Goal: Task Accomplishment & Management: Complete application form

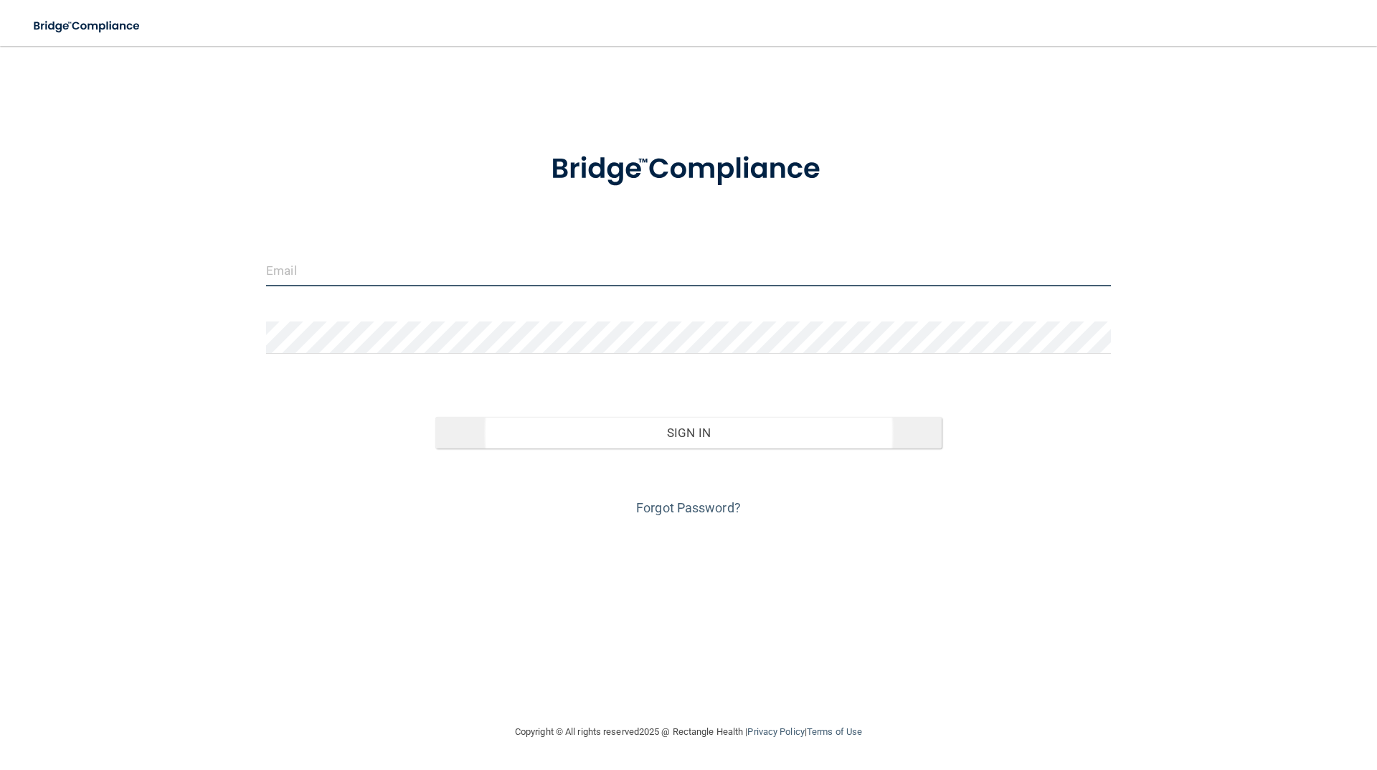
type input "[EMAIL_ADDRESS][DOMAIN_NAME]"
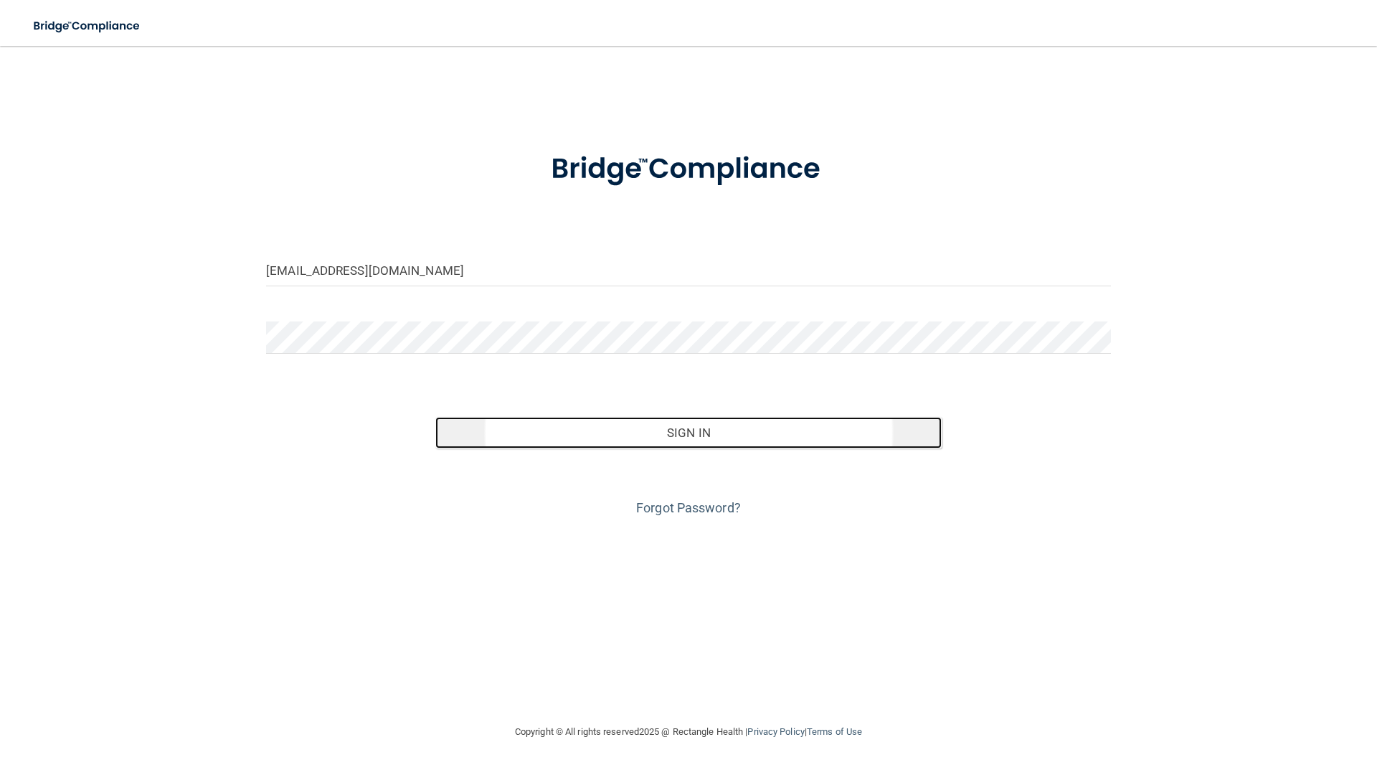
click at [681, 432] on button "Sign In" at bounding box center [688, 433] width 507 height 32
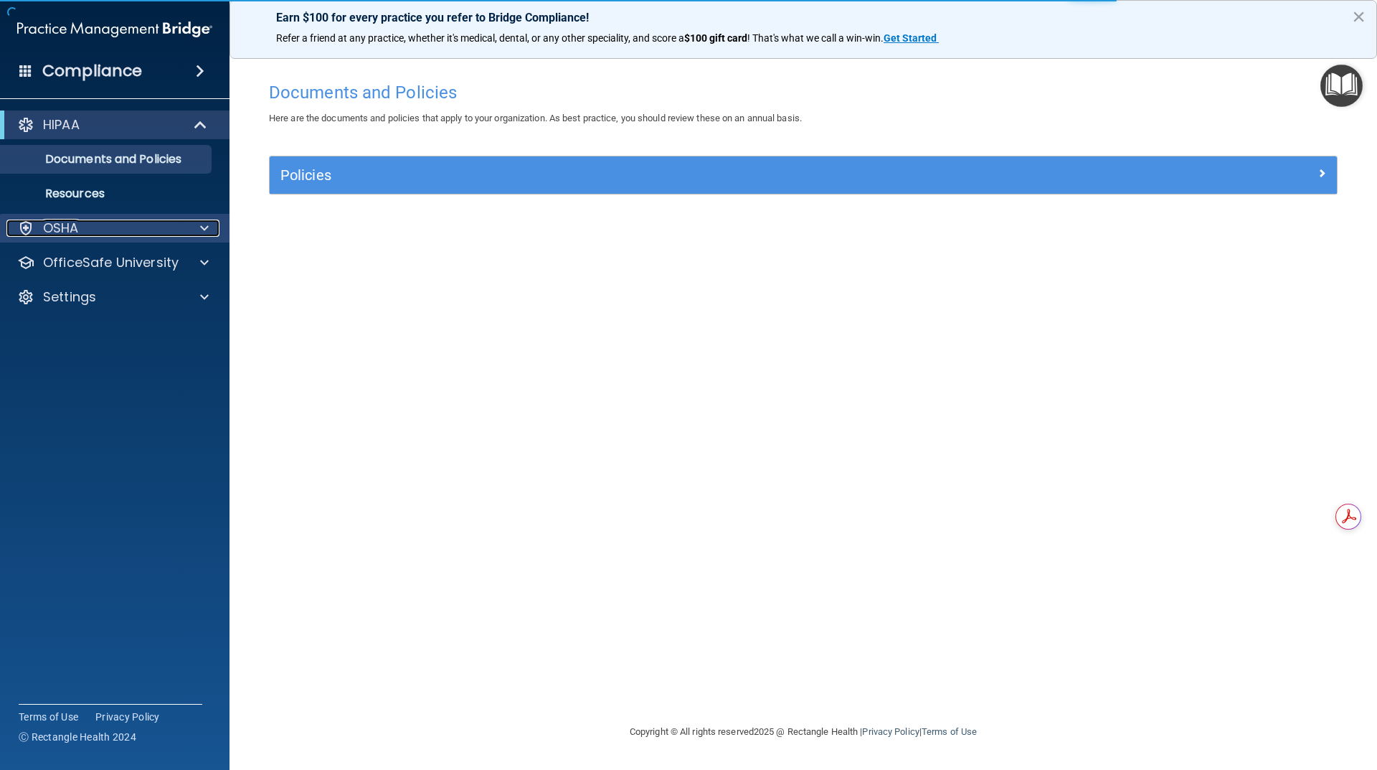
click at [62, 236] on p "OSHA" at bounding box center [61, 227] width 36 height 17
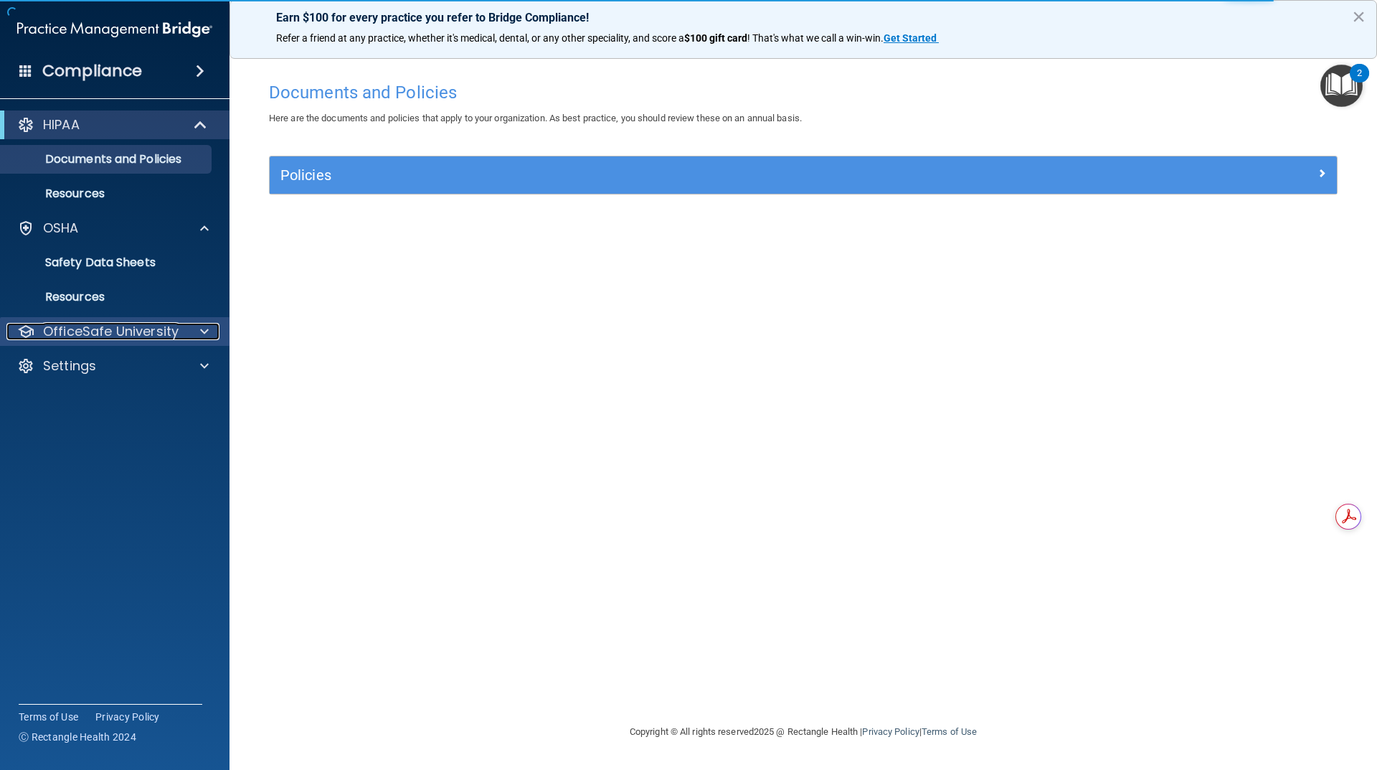
click at [76, 333] on p "OfficeSafe University" at bounding box center [111, 331] width 136 height 17
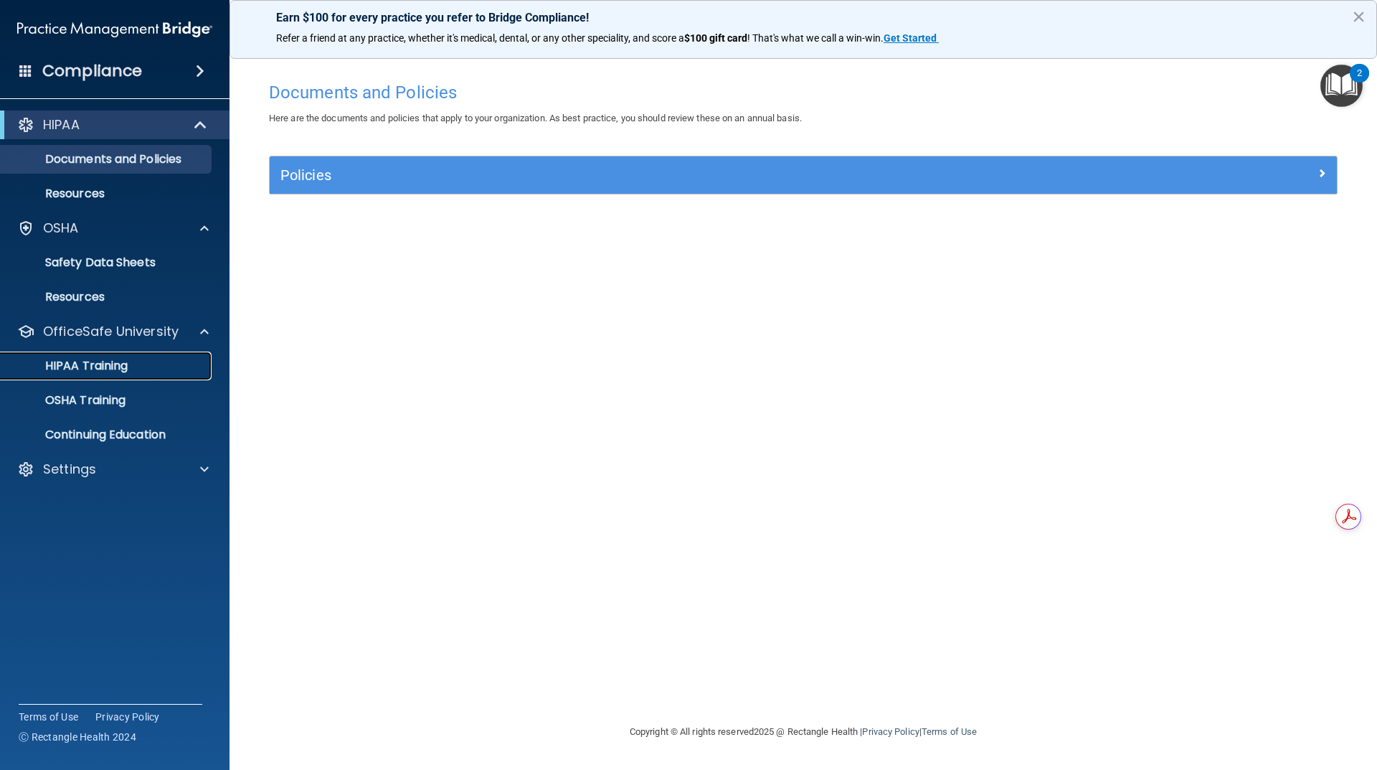
click at [93, 366] on p "HIPAA Training" at bounding box center [68, 366] width 118 height 14
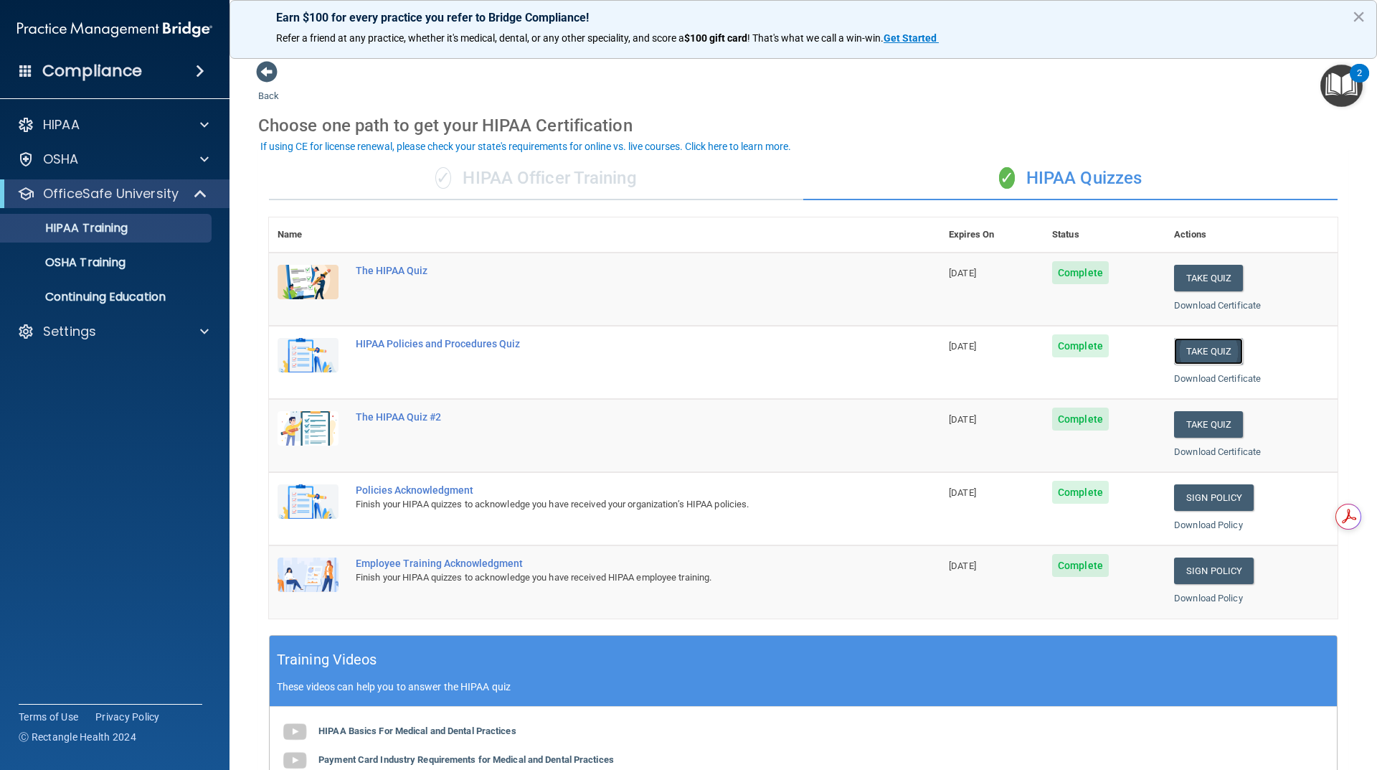
click at [1209, 351] on button "Take Quiz" at bounding box center [1208, 351] width 69 height 27
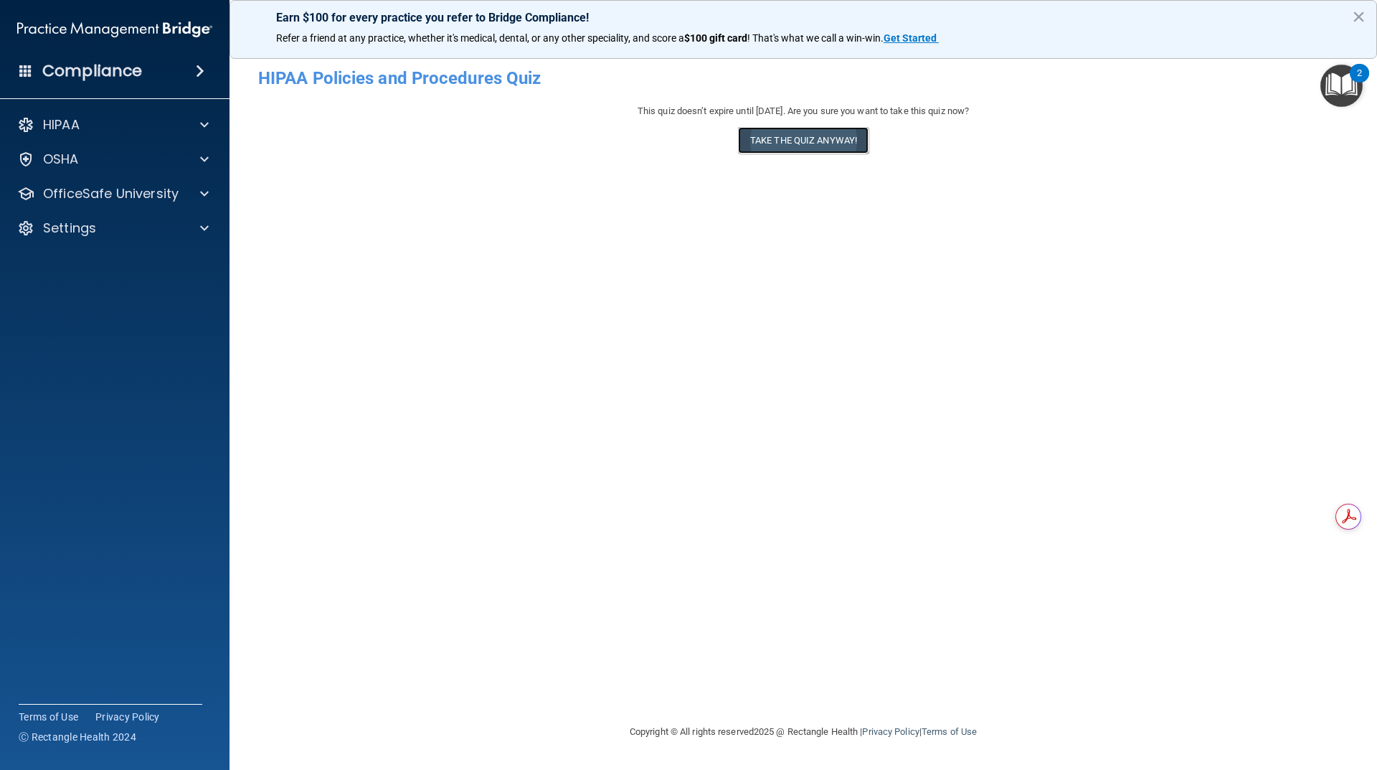
click at [802, 139] on button "Take the quiz anyway!" at bounding box center [803, 140] width 131 height 27
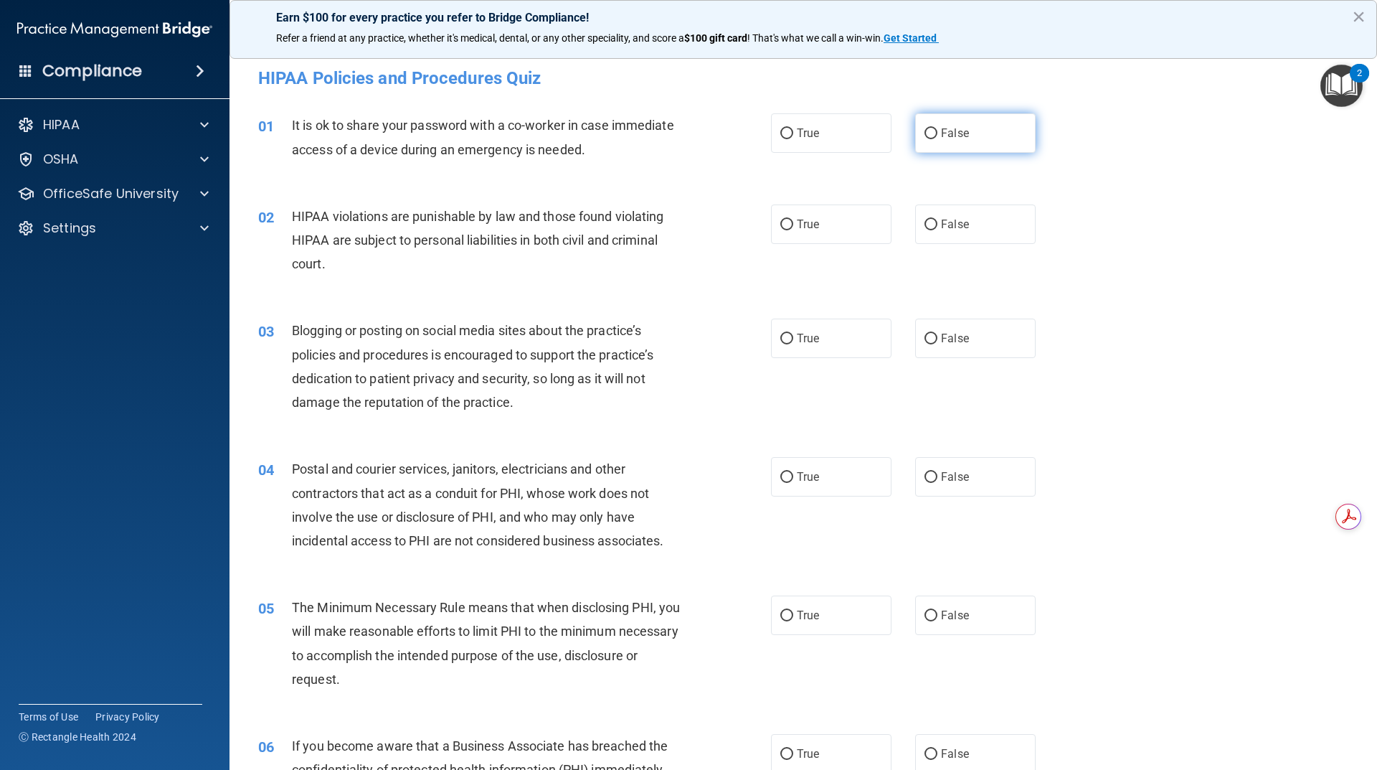
click at [961, 131] on span "False" at bounding box center [955, 133] width 28 height 14
click at [937, 131] on input "False" at bounding box center [930, 133] width 13 height 11
radio input "true"
click at [830, 224] on label "True" at bounding box center [831, 223] width 120 height 39
click at [793, 224] on input "True" at bounding box center [786, 224] width 13 height 11
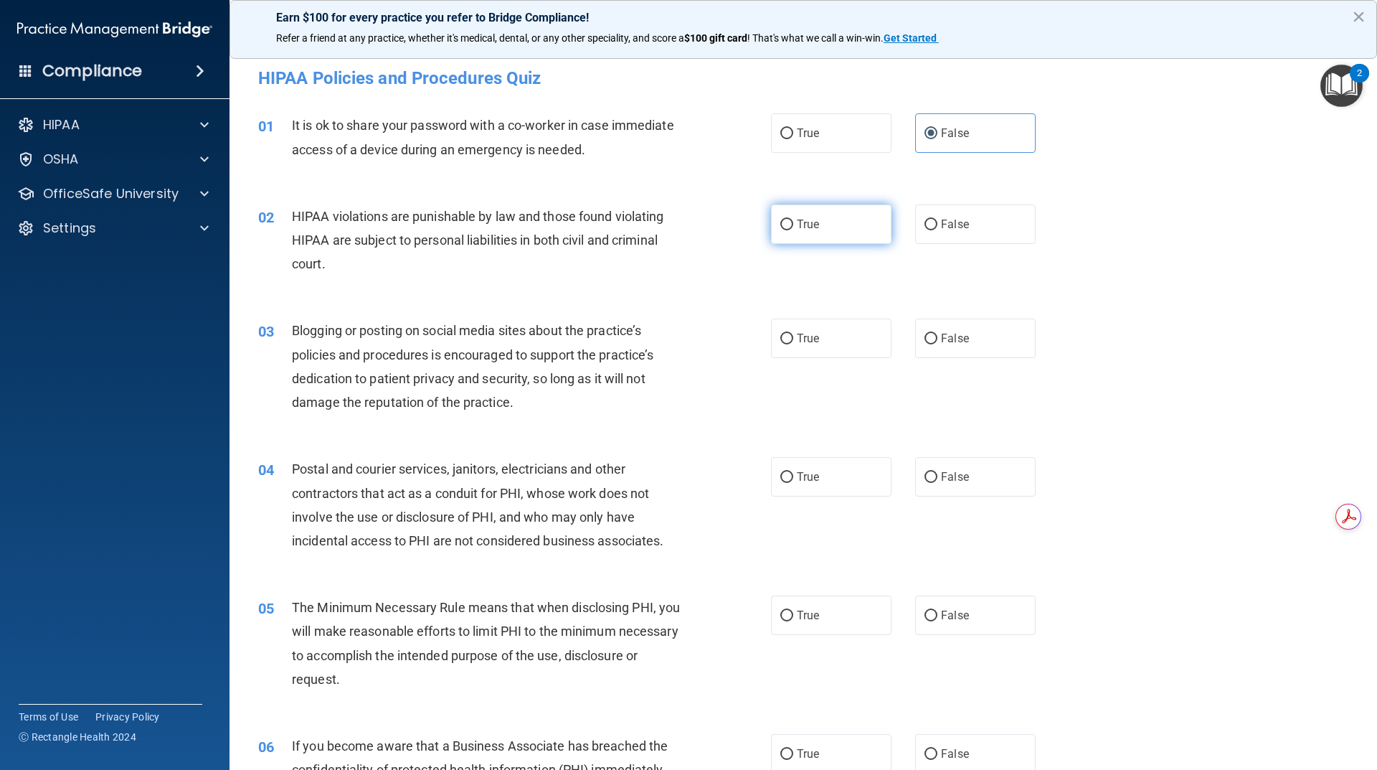
radio input "true"
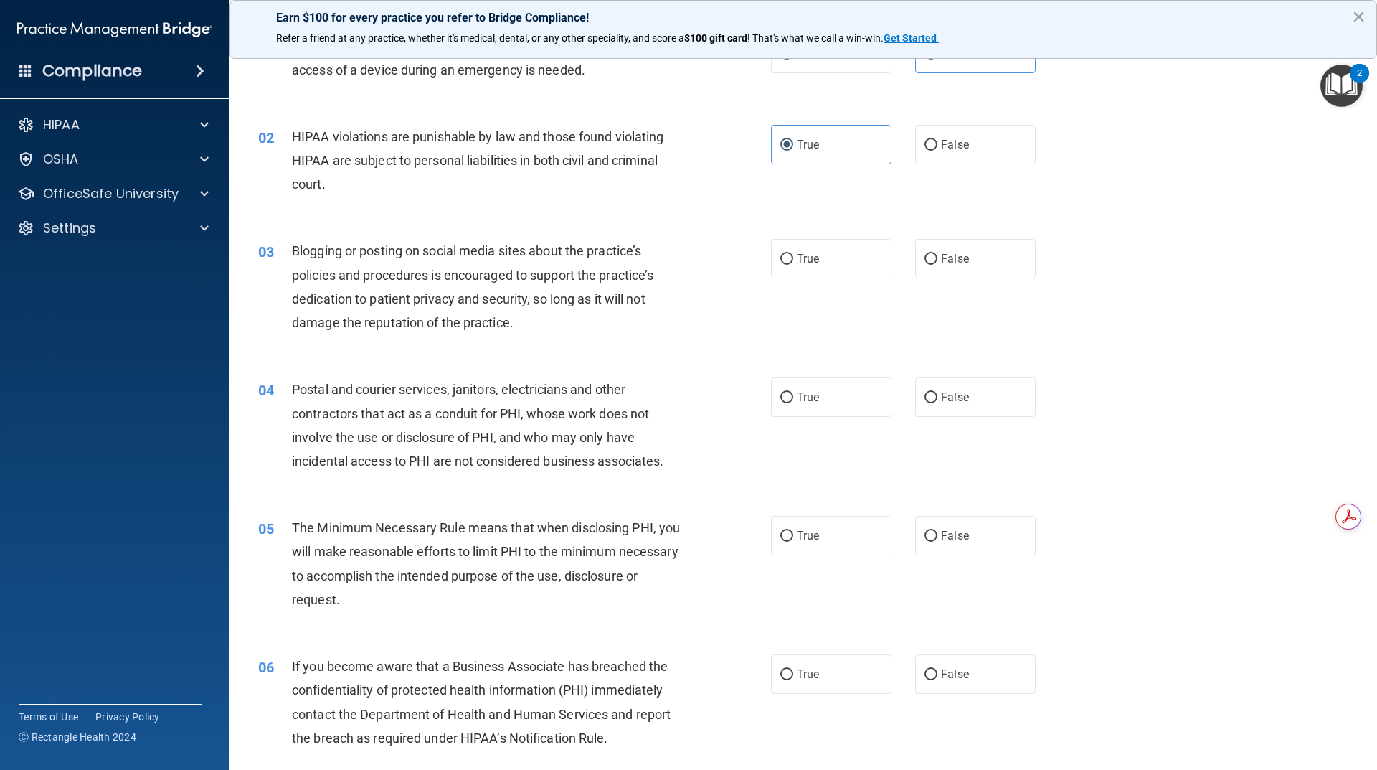
scroll to position [215, 0]
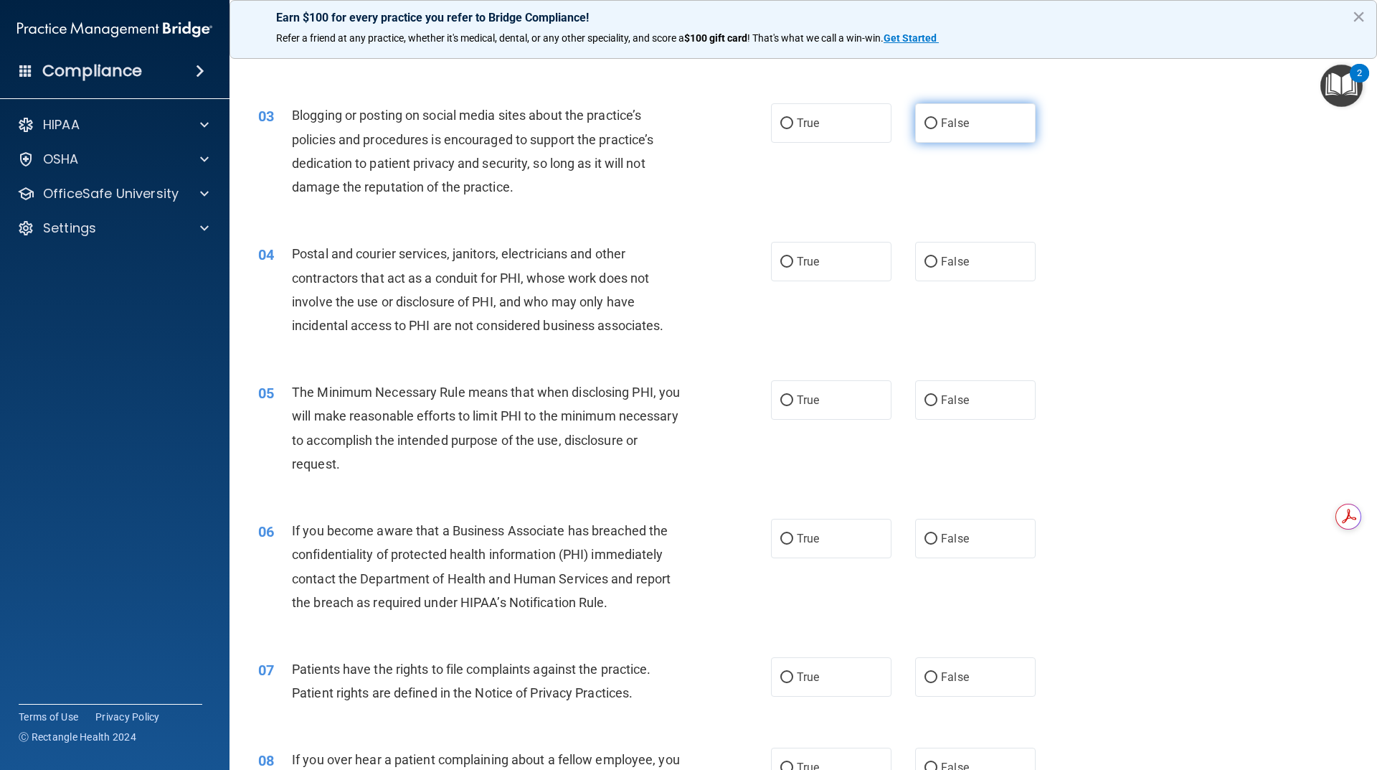
click at [944, 129] on span "False" at bounding box center [955, 123] width 28 height 14
click at [937, 129] on input "False" at bounding box center [930, 123] width 13 height 11
radio input "true"
click at [785, 270] on label "True" at bounding box center [831, 261] width 120 height 39
click at [785, 268] on input "True" at bounding box center [786, 262] width 13 height 11
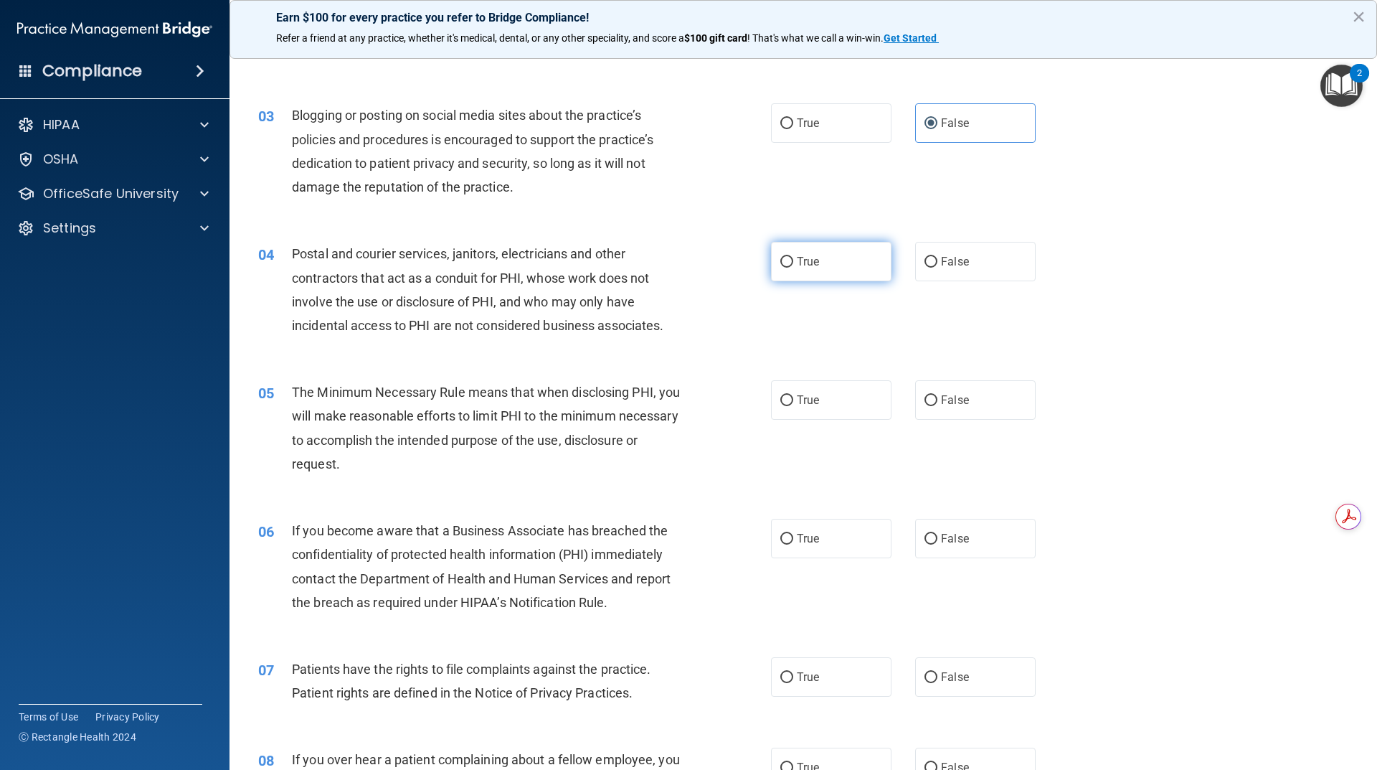
radio input "true"
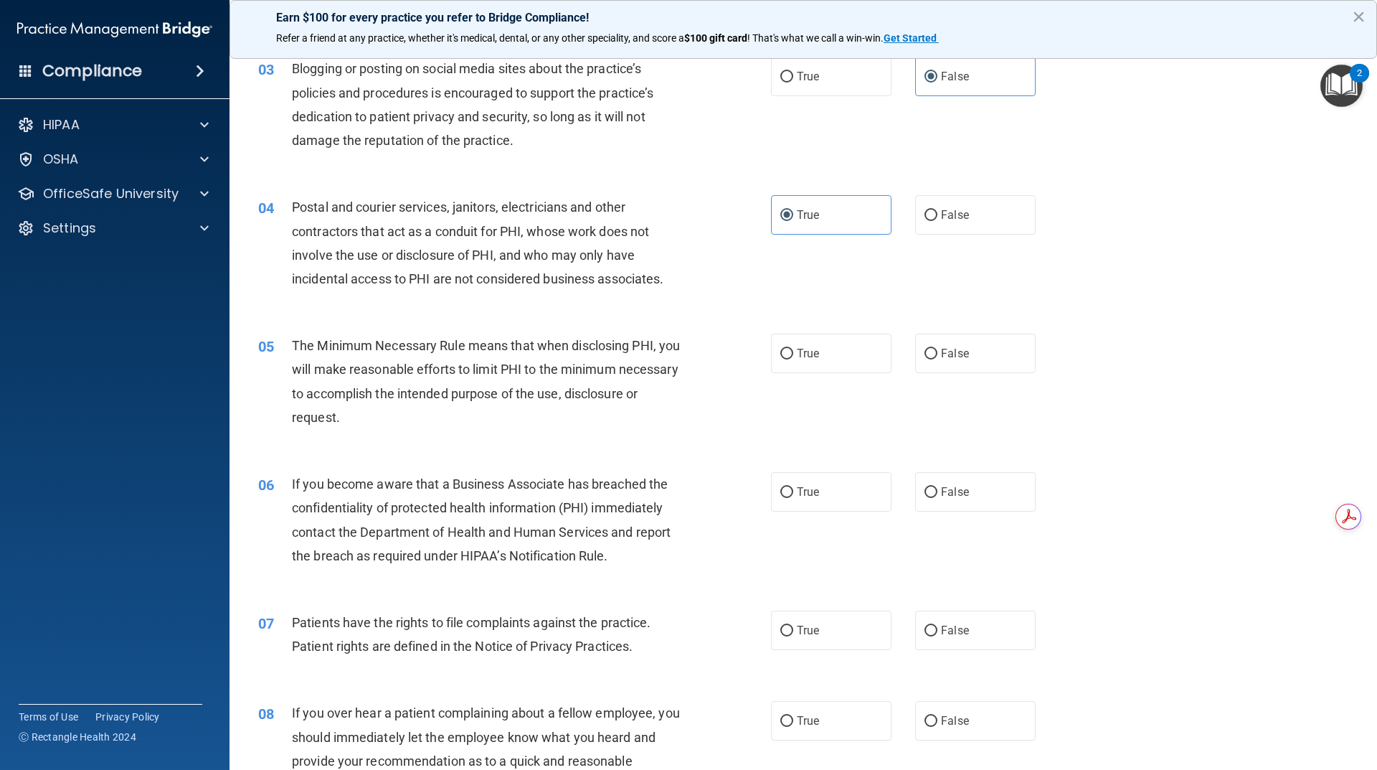
scroll to position [287, 0]
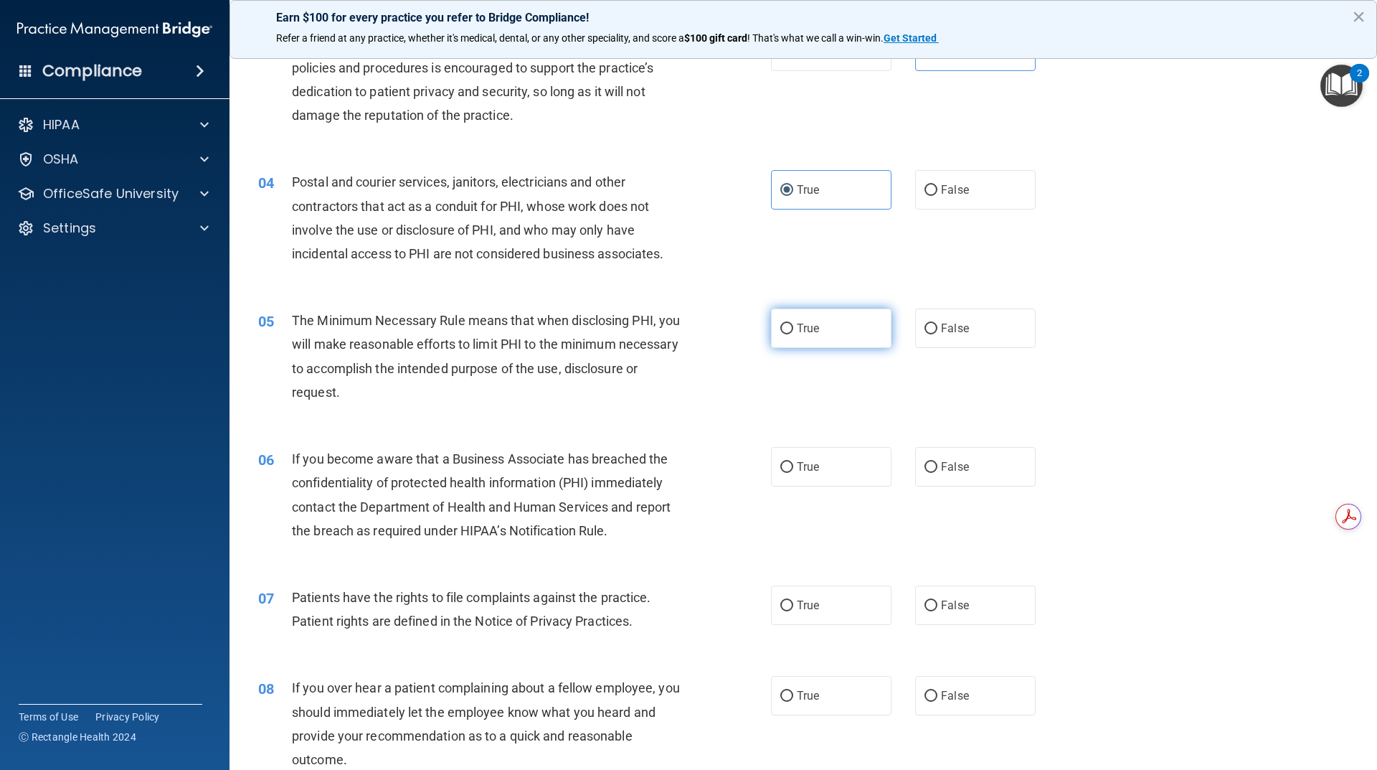
click at [813, 331] on span "True" at bounding box center [808, 328] width 22 height 14
click at [793, 331] on input "True" at bounding box center [786, 328] width 13 height 11
radio input "true"
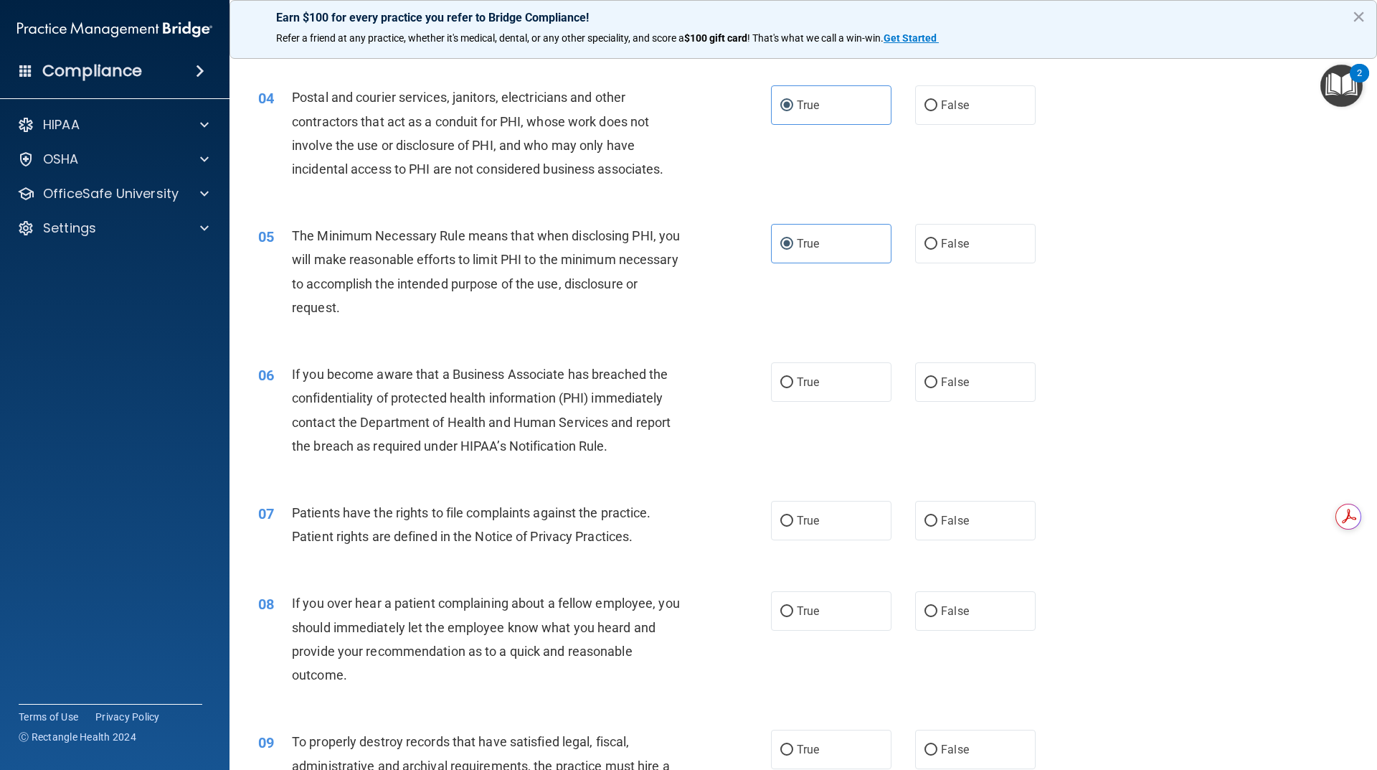
scroll to position [502, 0]
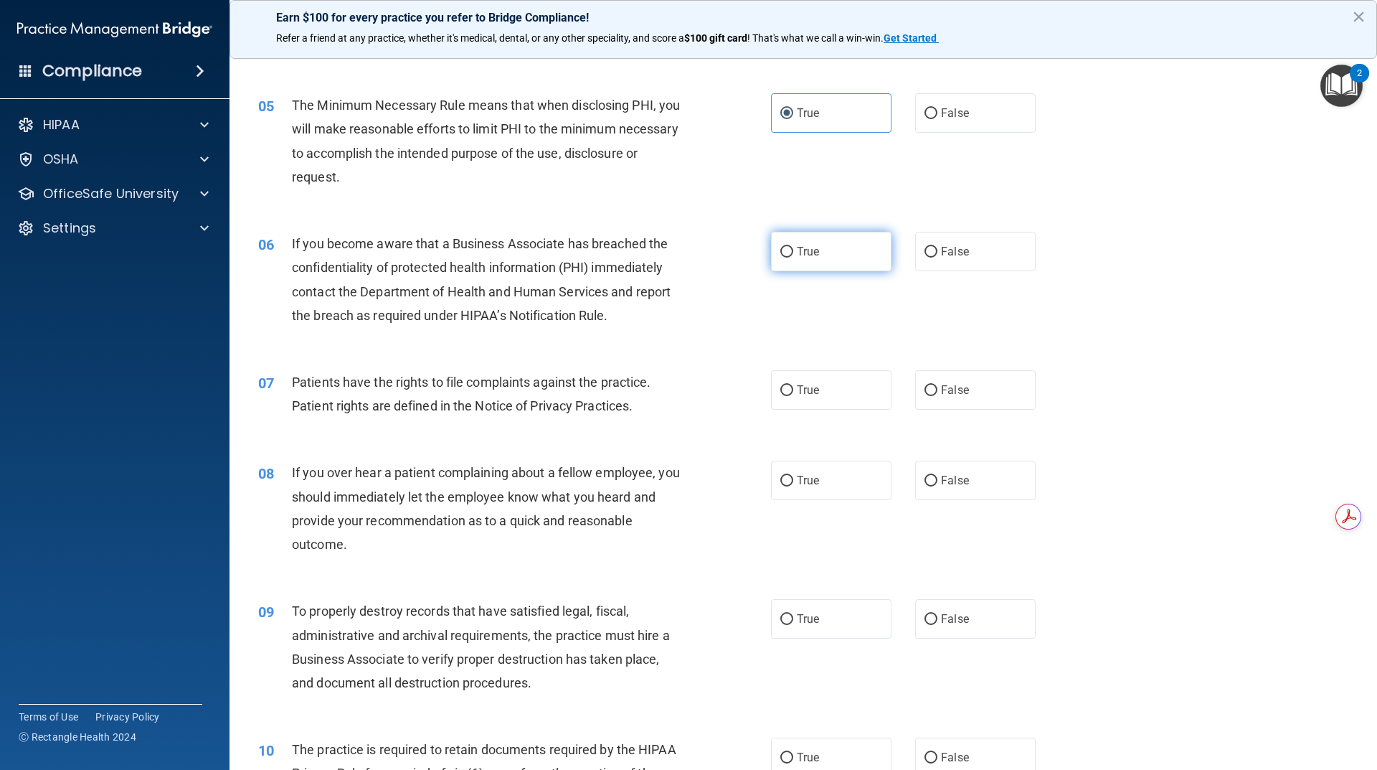
click at [828, 266] on label "True" at bounding box center [831, 251] width 120 height 39
click at [793, 257] on input "True" at bounding box center [786, 252] width 13 height 11
radio input "true"
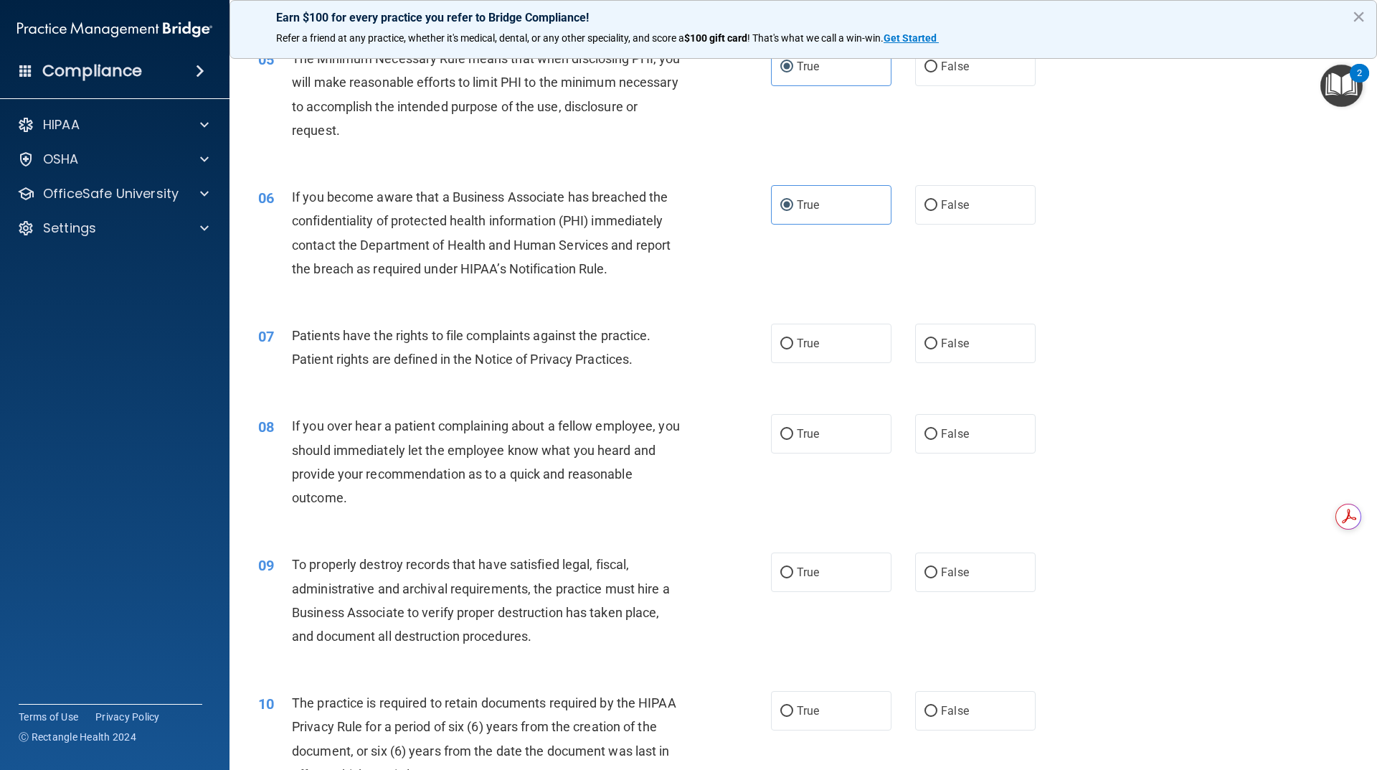
scroll to position [574, 0]
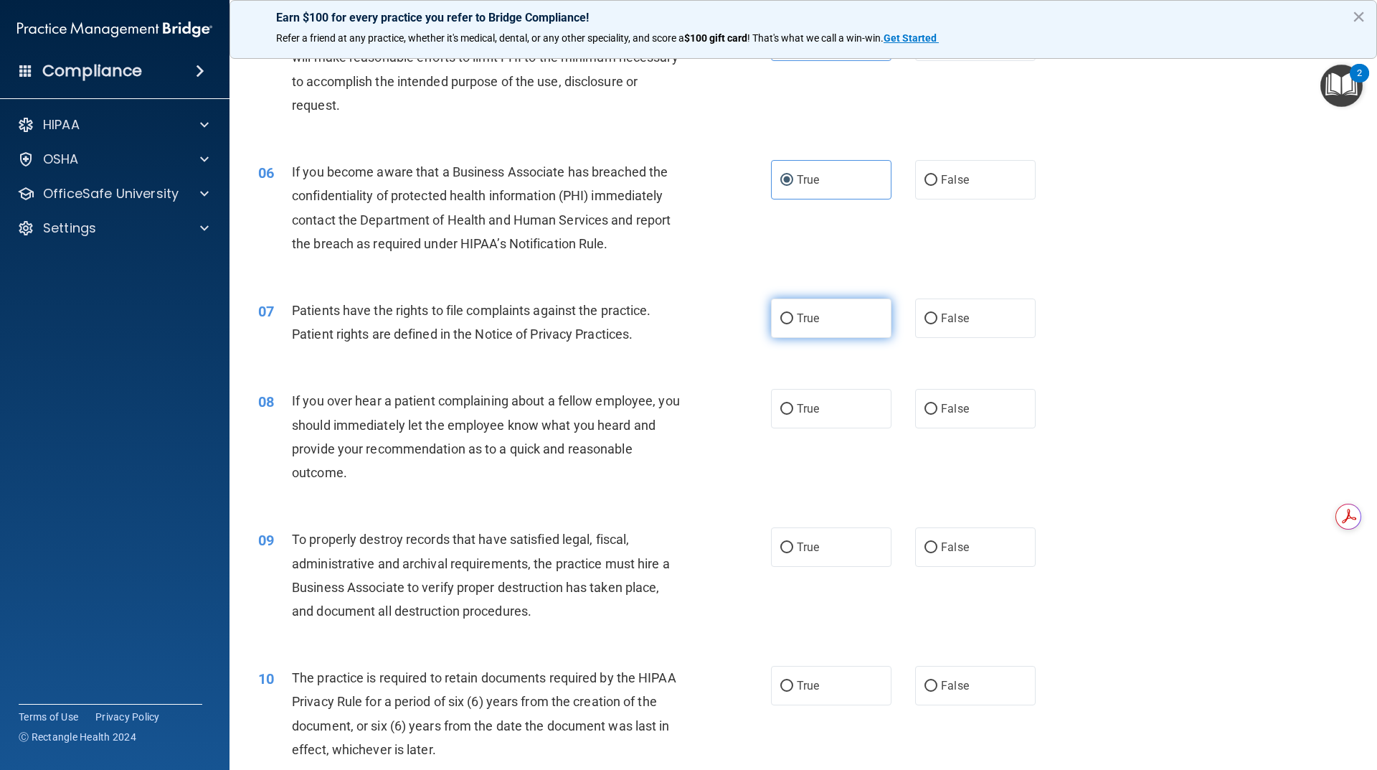
click at [821, 313] on label "True" at bounding box center [831, 317] width 120 height 39
click at [793, 313] on input "True" at bounding box center [786, 318] width 13 height 11
radio input "true"
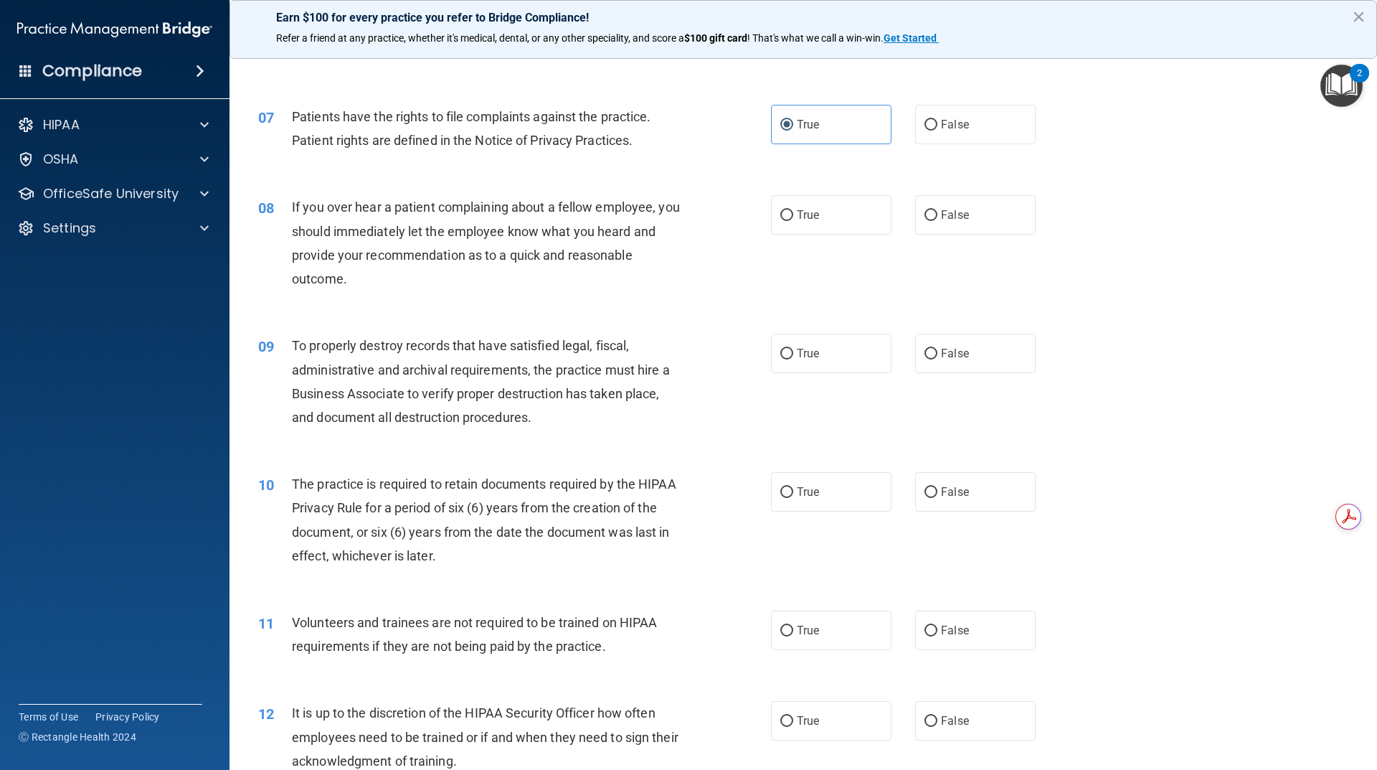
scroll to position [789, 0]
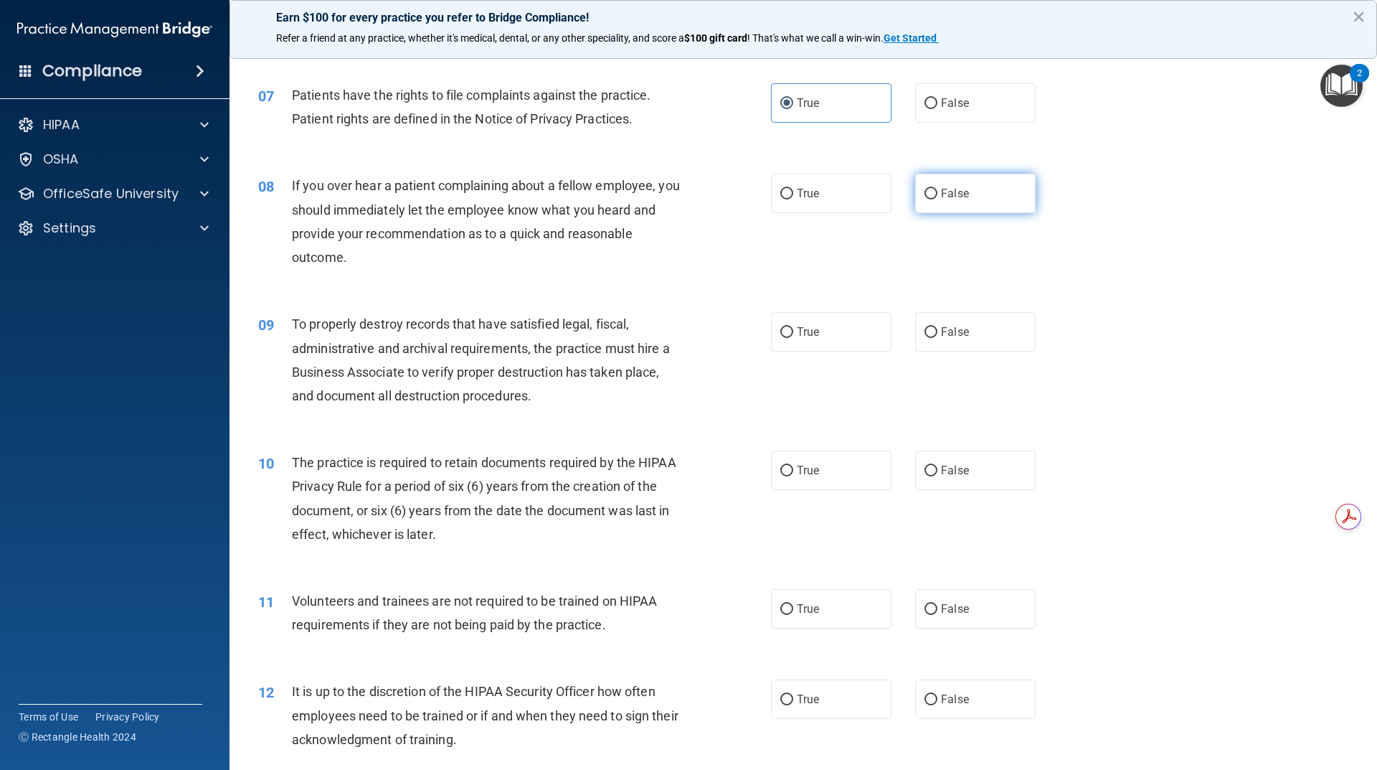
click at [979, 186] on label "False" at bounding box center [975, 193] width 120 height 39
click at [937, 189] on input "False" at bounding box center [930, 194] width 13 height 11
radio input "true"
click at [866, 328] on label "True" at bounding box center [831, 331] width 120 height 39
click at [793, 328] on input "True" at bounding box center [786, 332] width 13 height 11
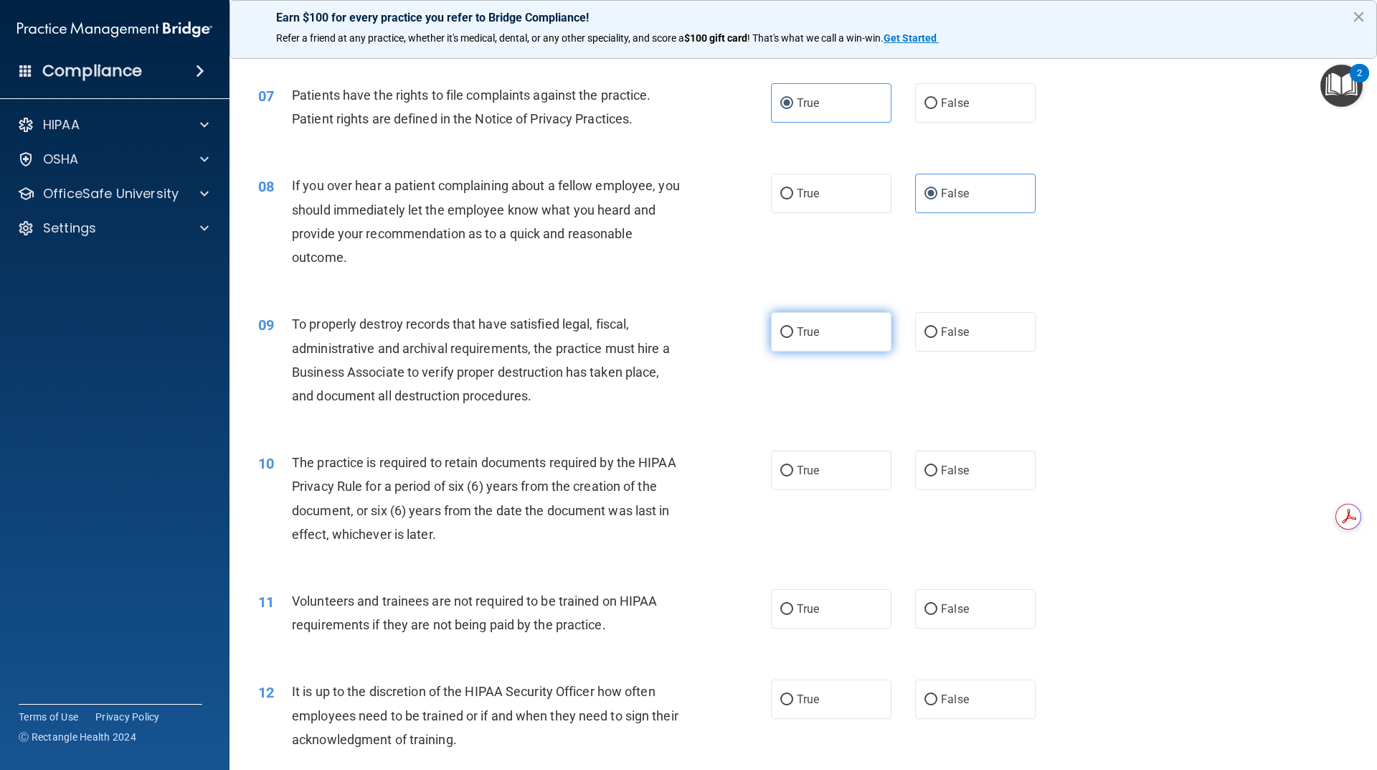
radio input "true"
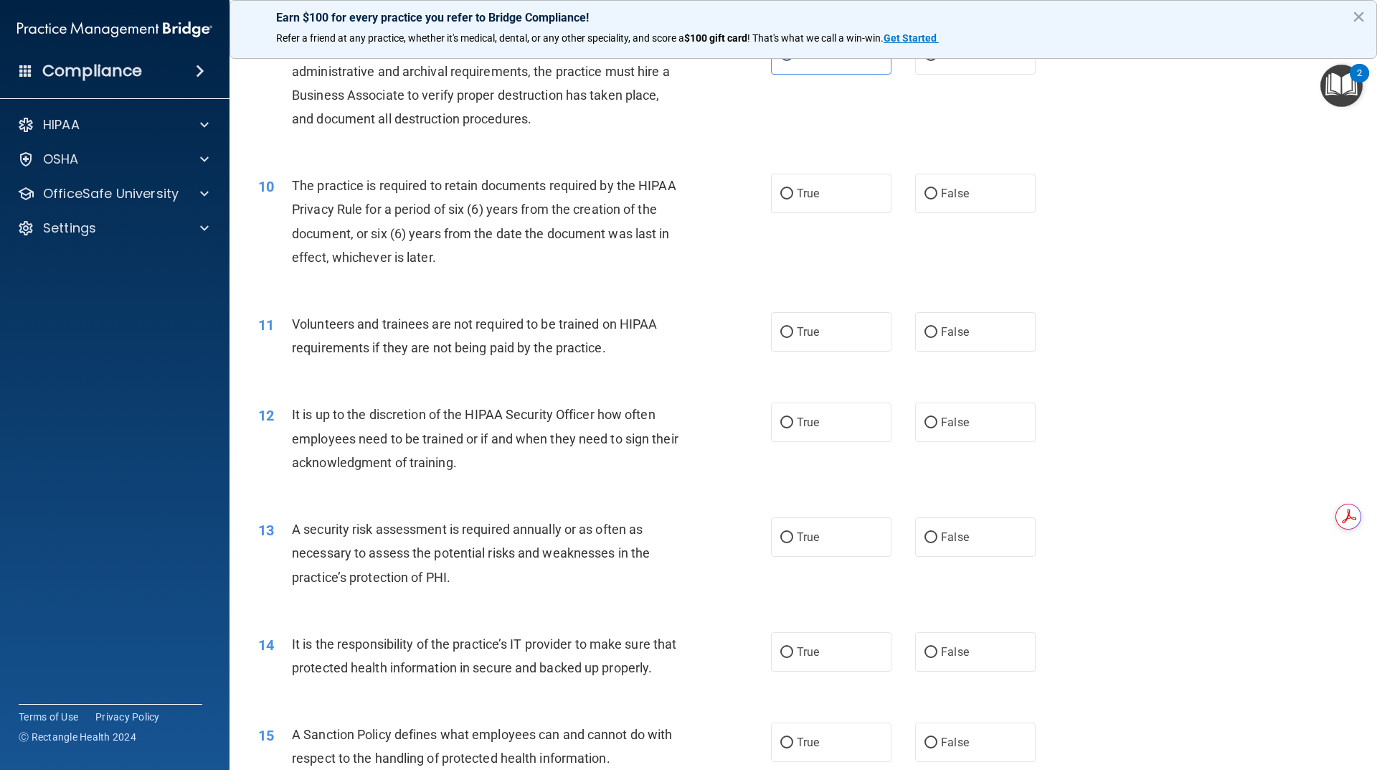
scroll to position [1147, 0]
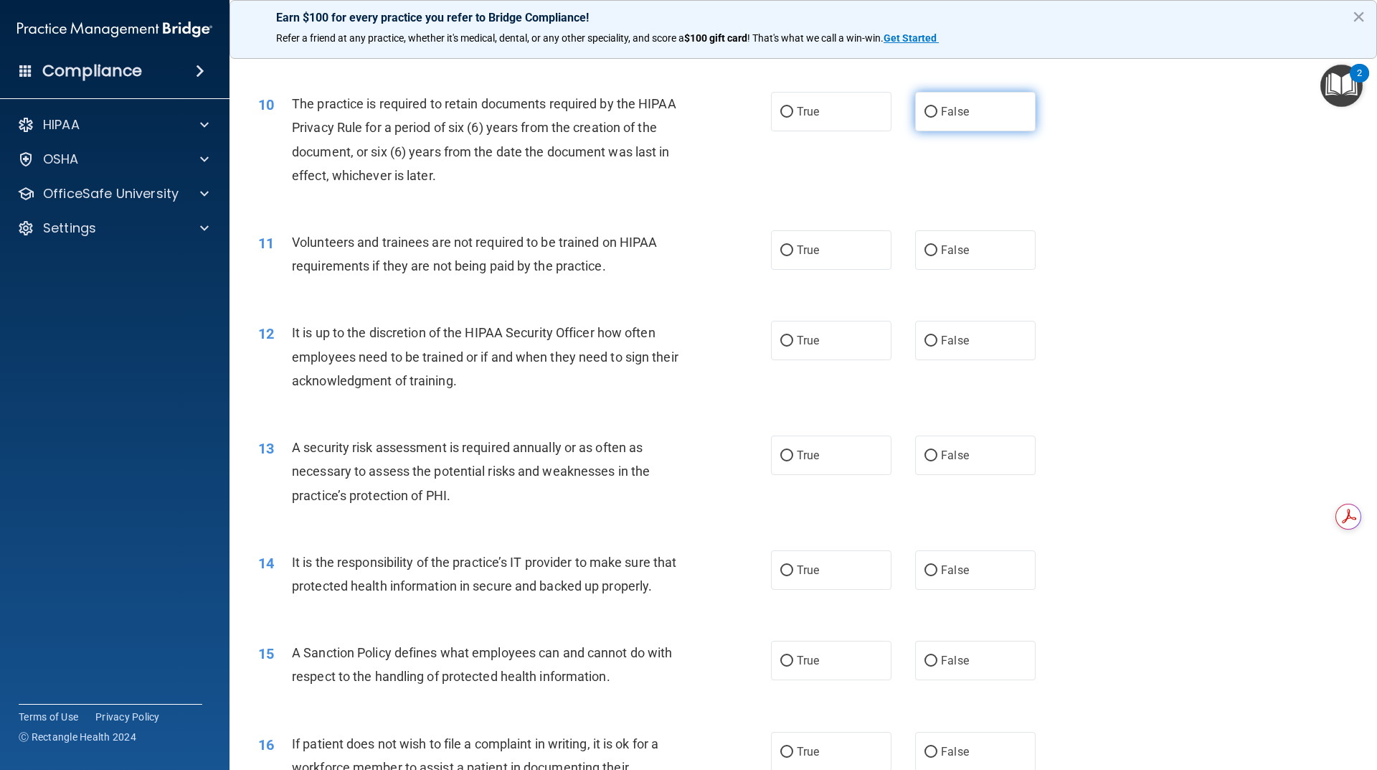
click at [931, 117] on label "False" at bounding box center [975, 111] width 120 height 39
click at [931, 117] on input "False" at bounding box center [930, 112] width 13 height 11
radio input "true"
click at [797, 244] on span "True" at bounding box center [808, 250] width 22 height 14
click at [792, 245] on input "True" at bounding box center [786, 250] width 13 height 11
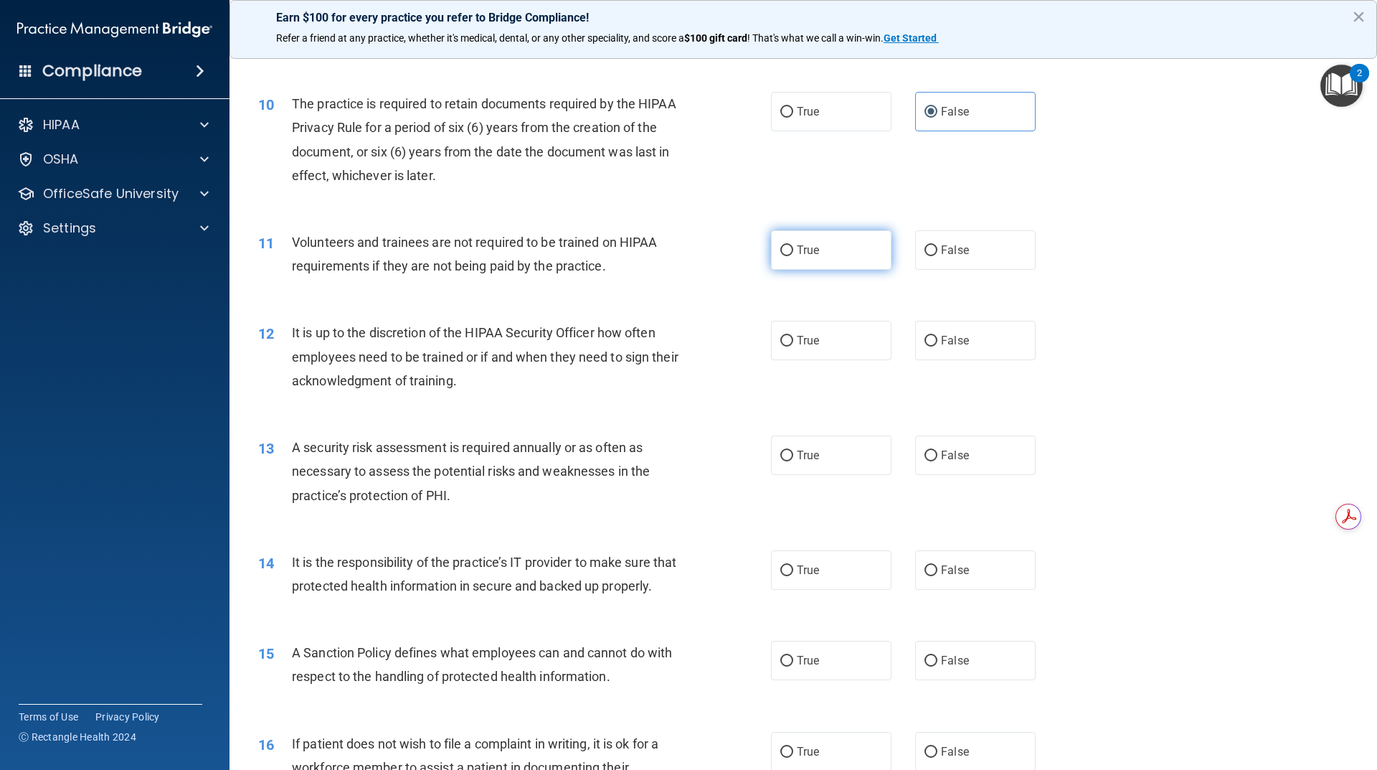
radio input "true"
click at [944, 334] on span "False" at bounding box center [955, 340] width 28 height 14
click at [937, 336] on input "False" at bounding box center [930, 341] width 13 height 11
radio input "true"
click at [813, 459] on span "True" at bounding box center [808, 455] width 22 height 14
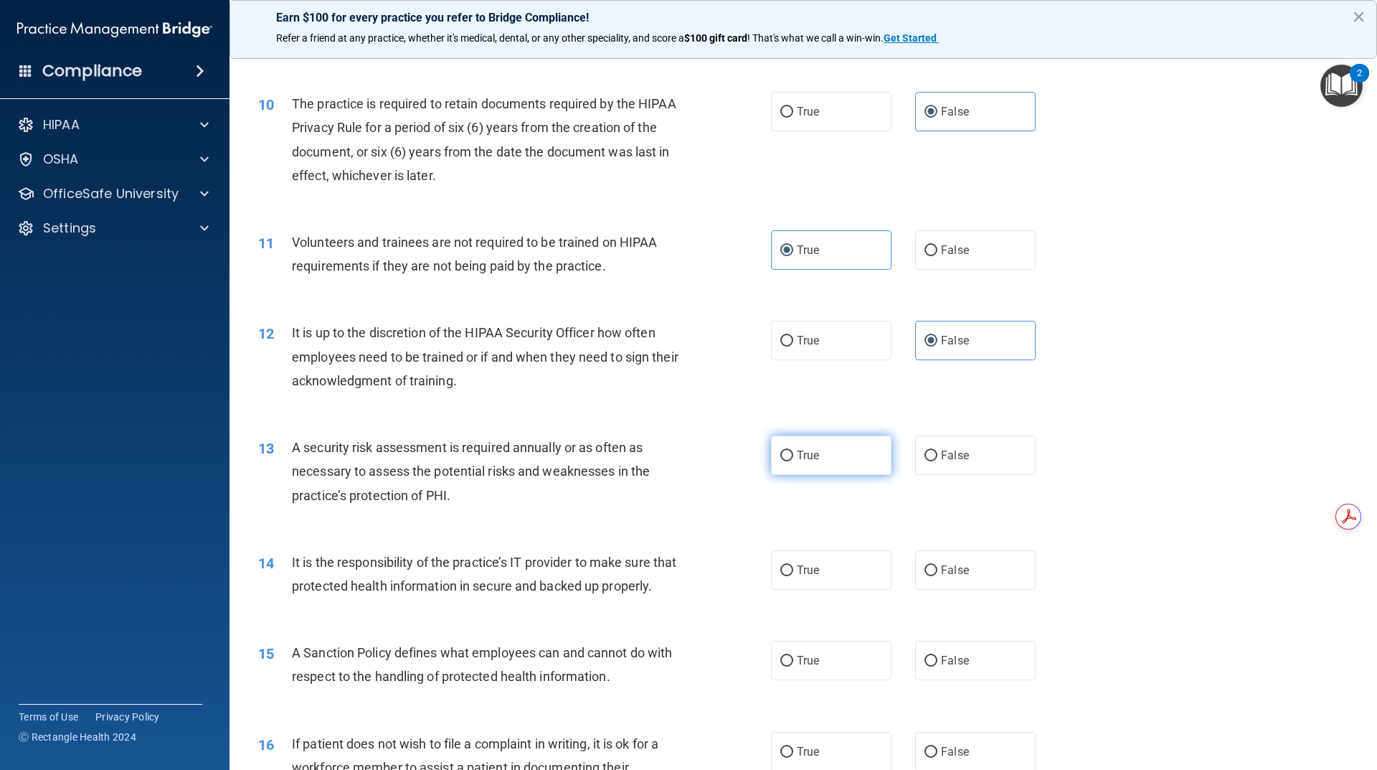
click at [793, 459] on input "True" at bounding box center [786, 455] width 13 height 11
radio input "true"
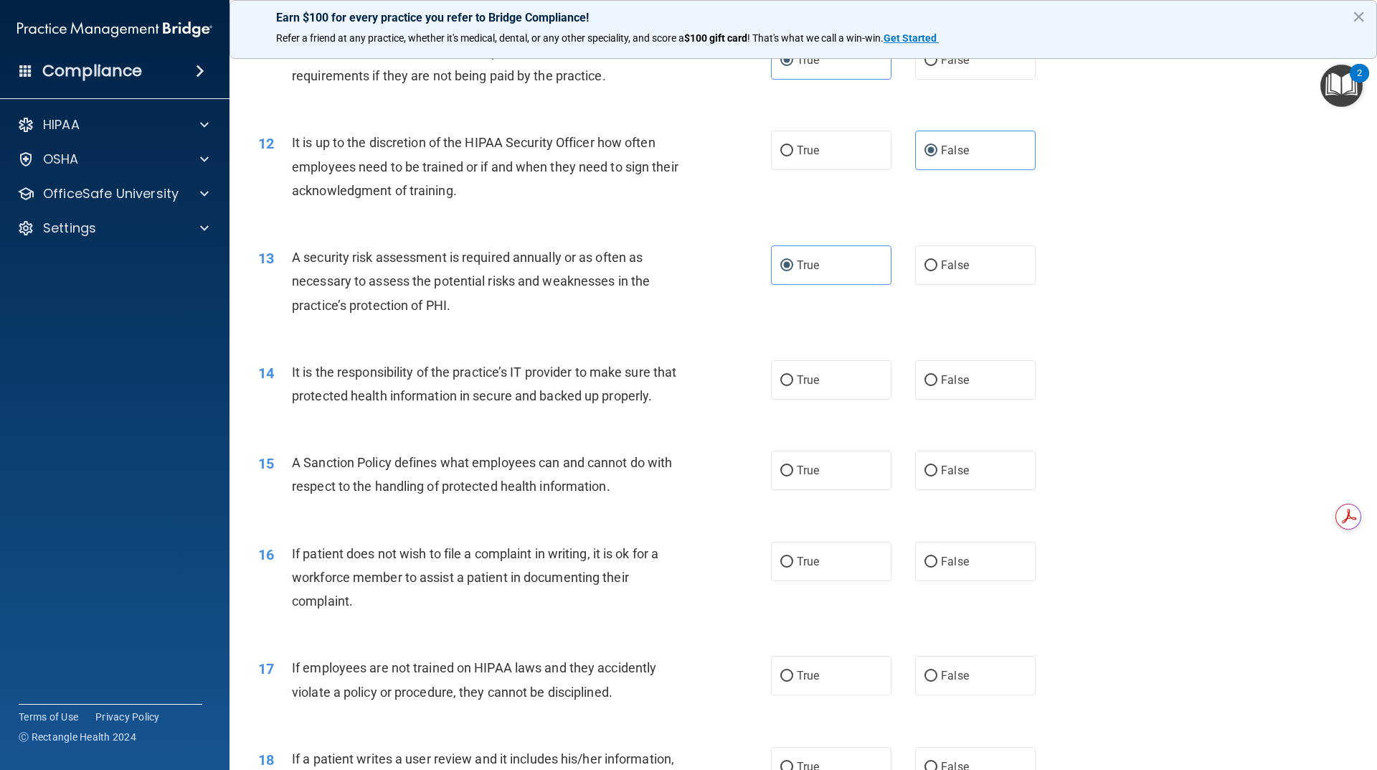
scroll to position [1363, 0]
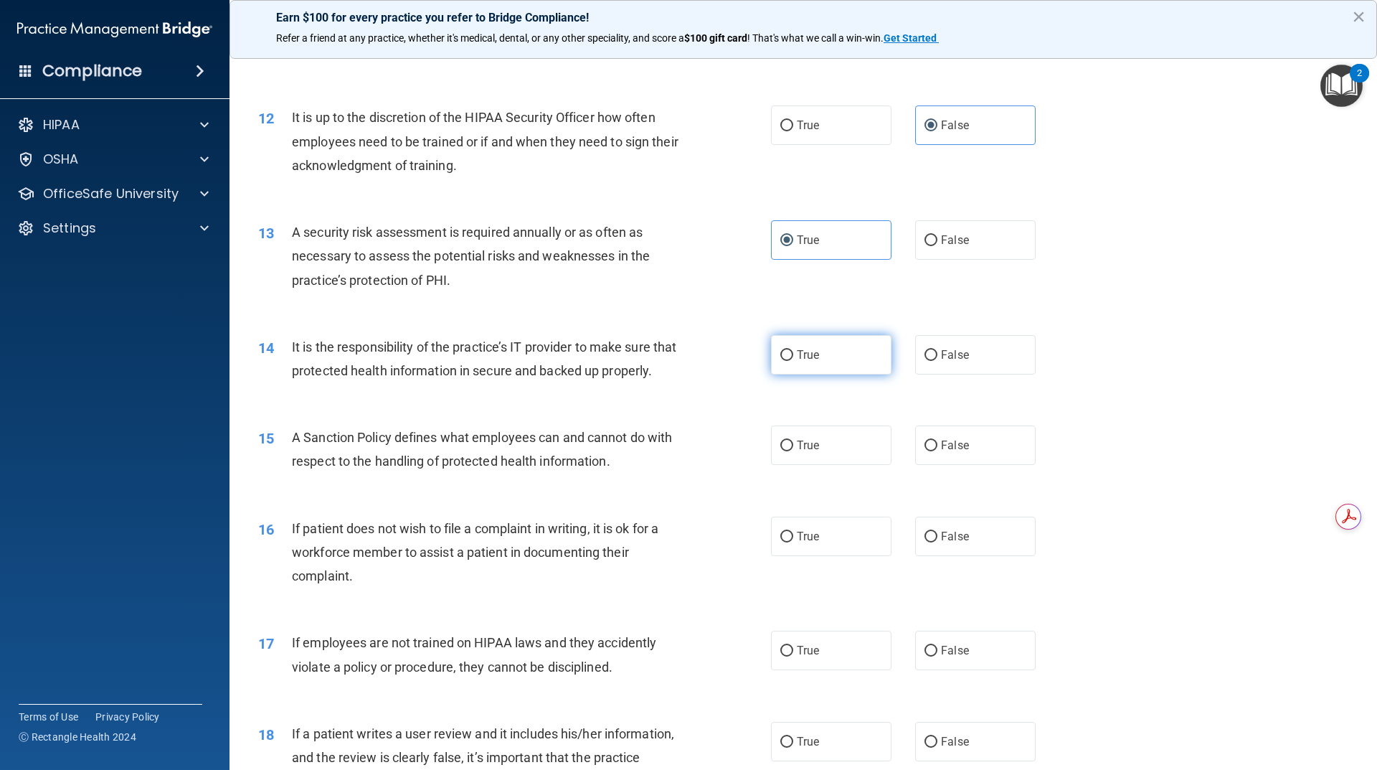
click at [823, 369] on label "True" at bounding box center [831, 354] width 120 height 39
click at [793, 361] on input "True" at bounding box center [786, 355] width 13 height 11
radio input "true"
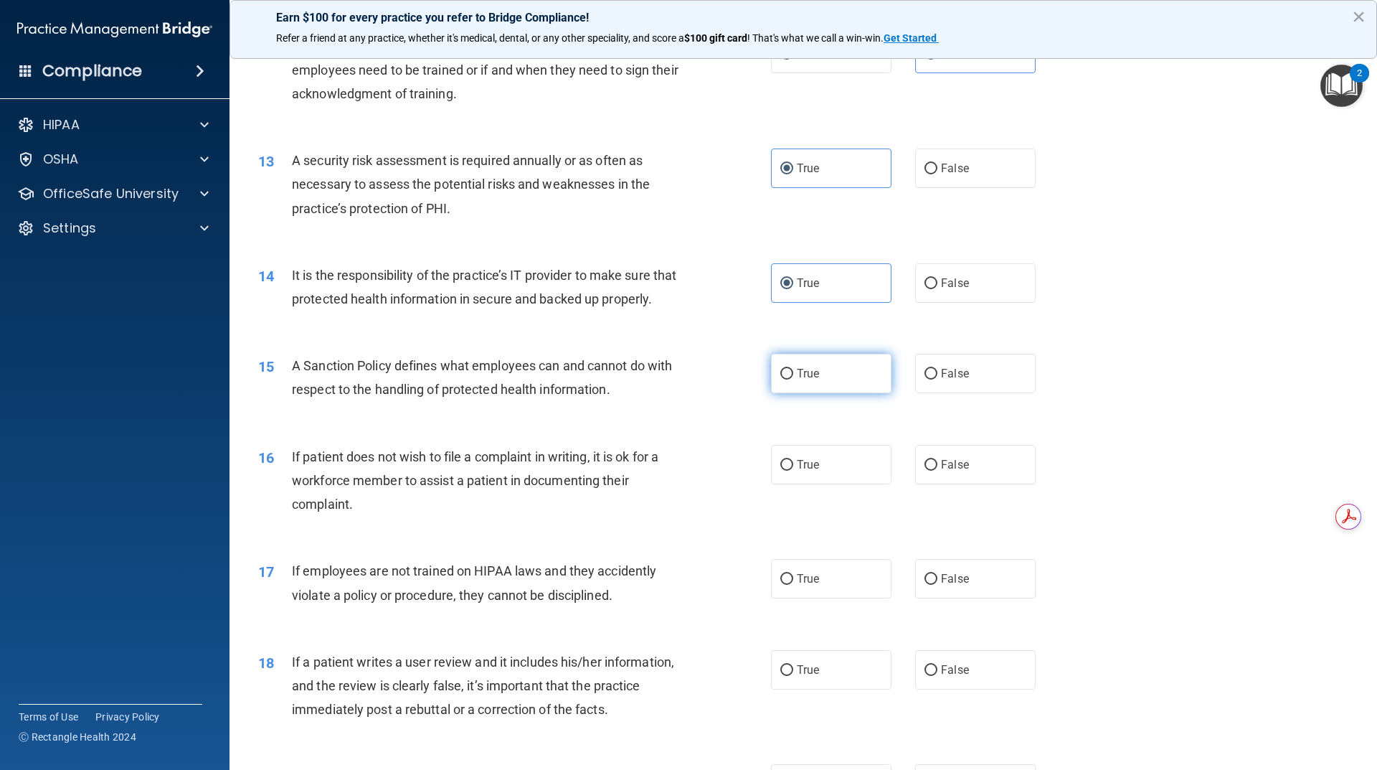
click at [784, 379] on input "True" at bounding box center [786, 374] width 13 height 11
radio input "true"
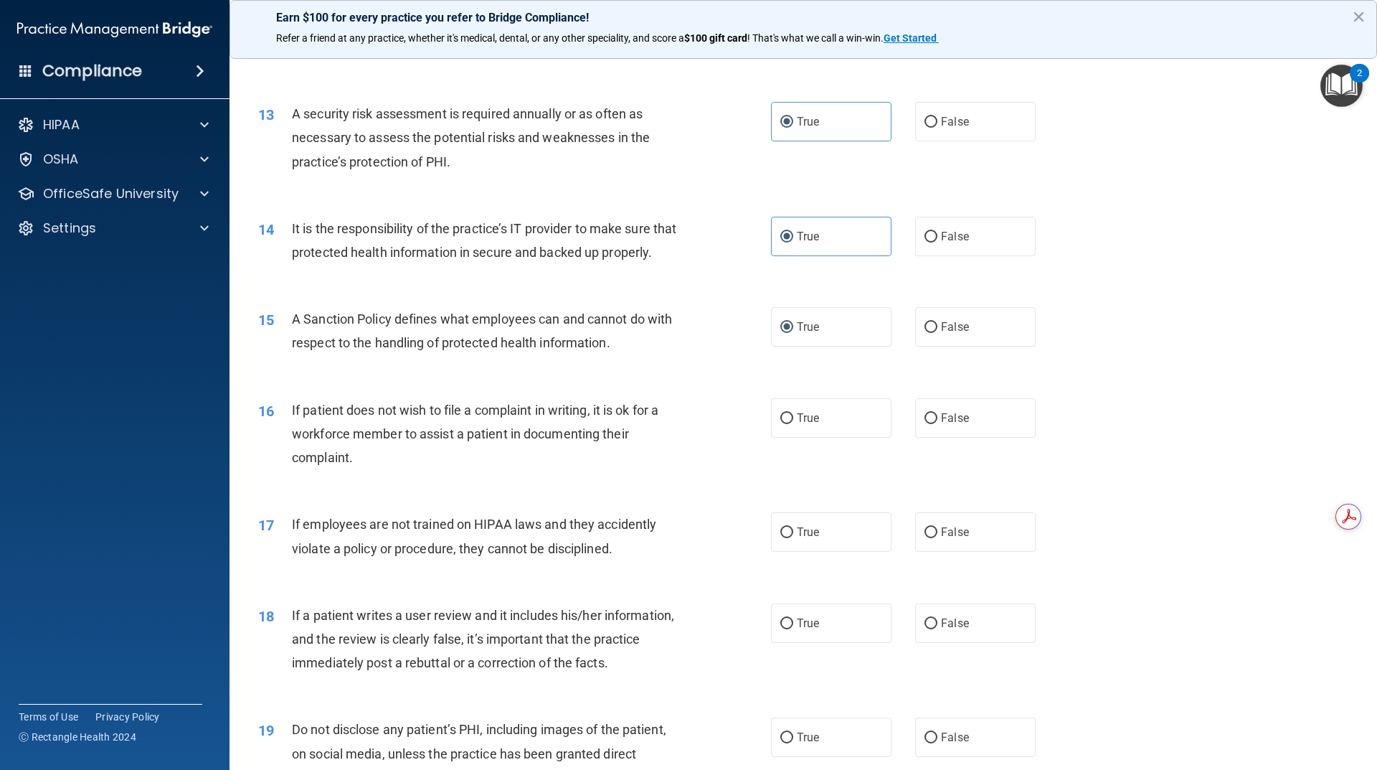
scroll to position [1506, 0]
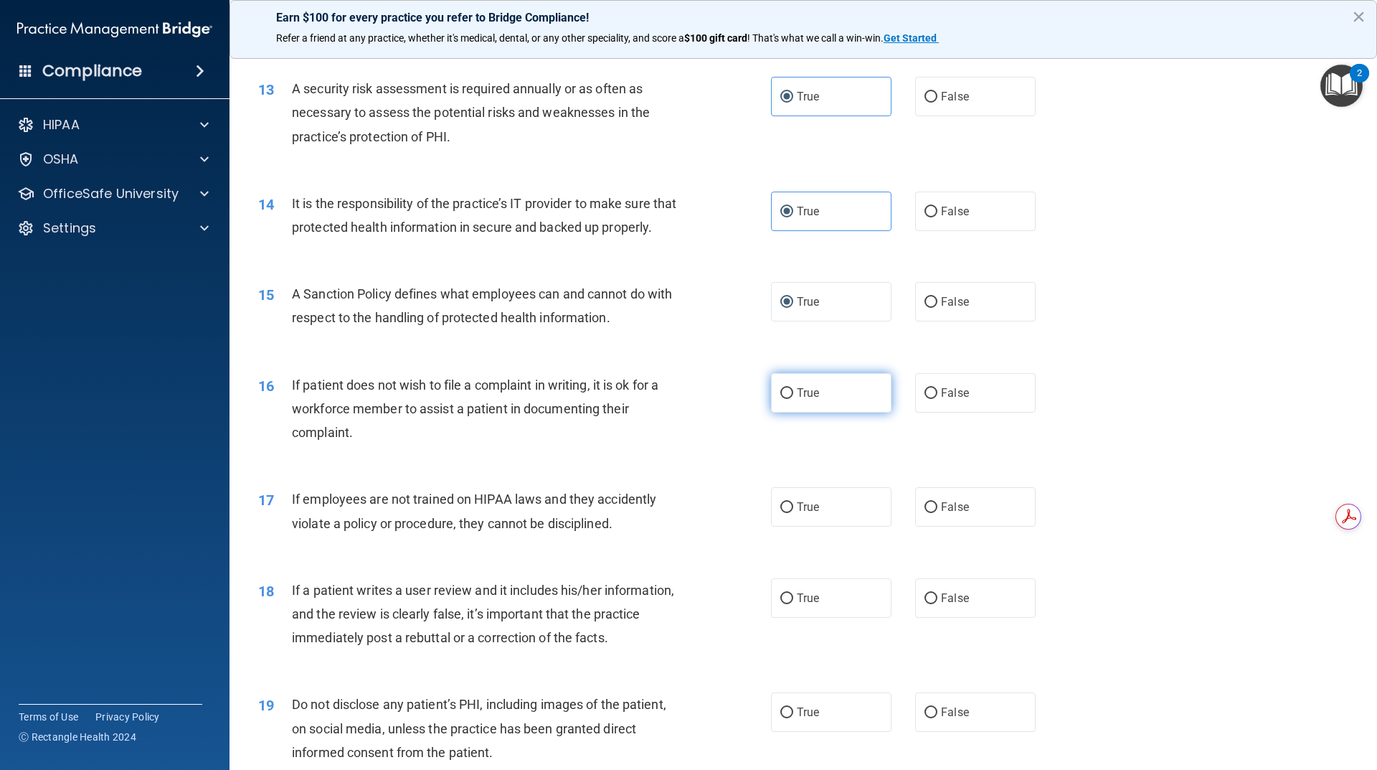
click at [811, 408] on label "True" at bounding box center [831, 392] width 120 height 39
click at [793, 399] on input "True" at bounding box center [786, 393] width 13 height 11
radio input "true"
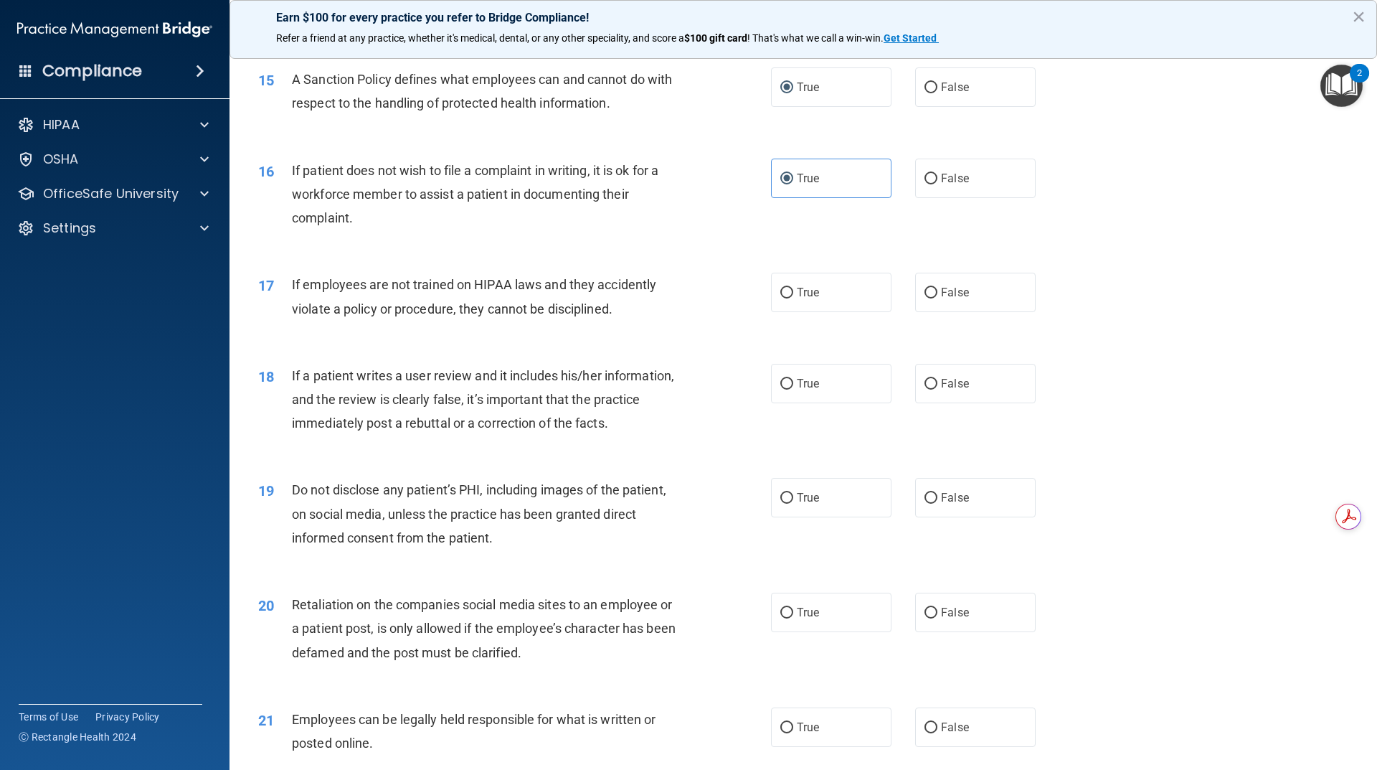
scroll to position [1721, 0]
click at [947, 298] on span "False" at bounding box center [955, 292] width 28 height 14
click at [937, 298] on input "False" at bounding box center [930, 292] width 13 height 11
radio input "true"
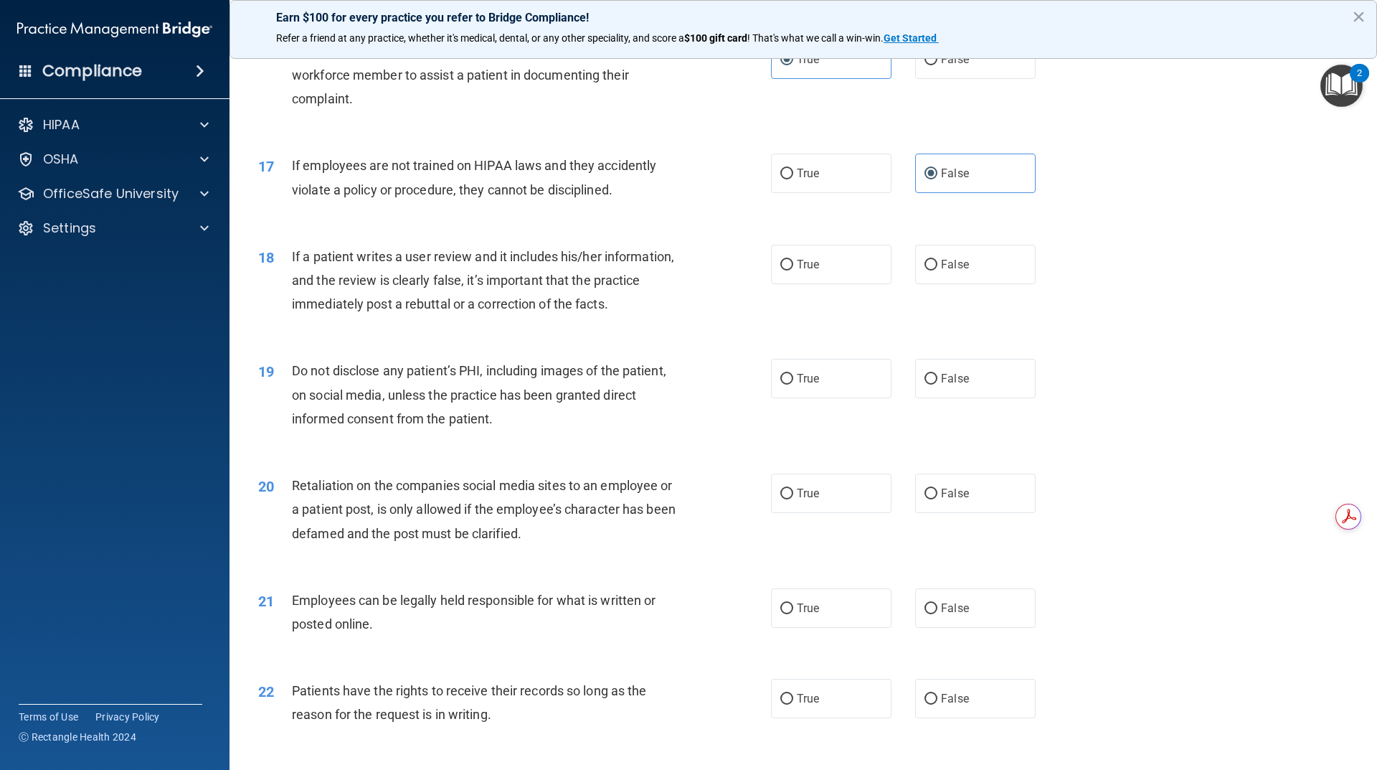
scroll to position [1865, 0]
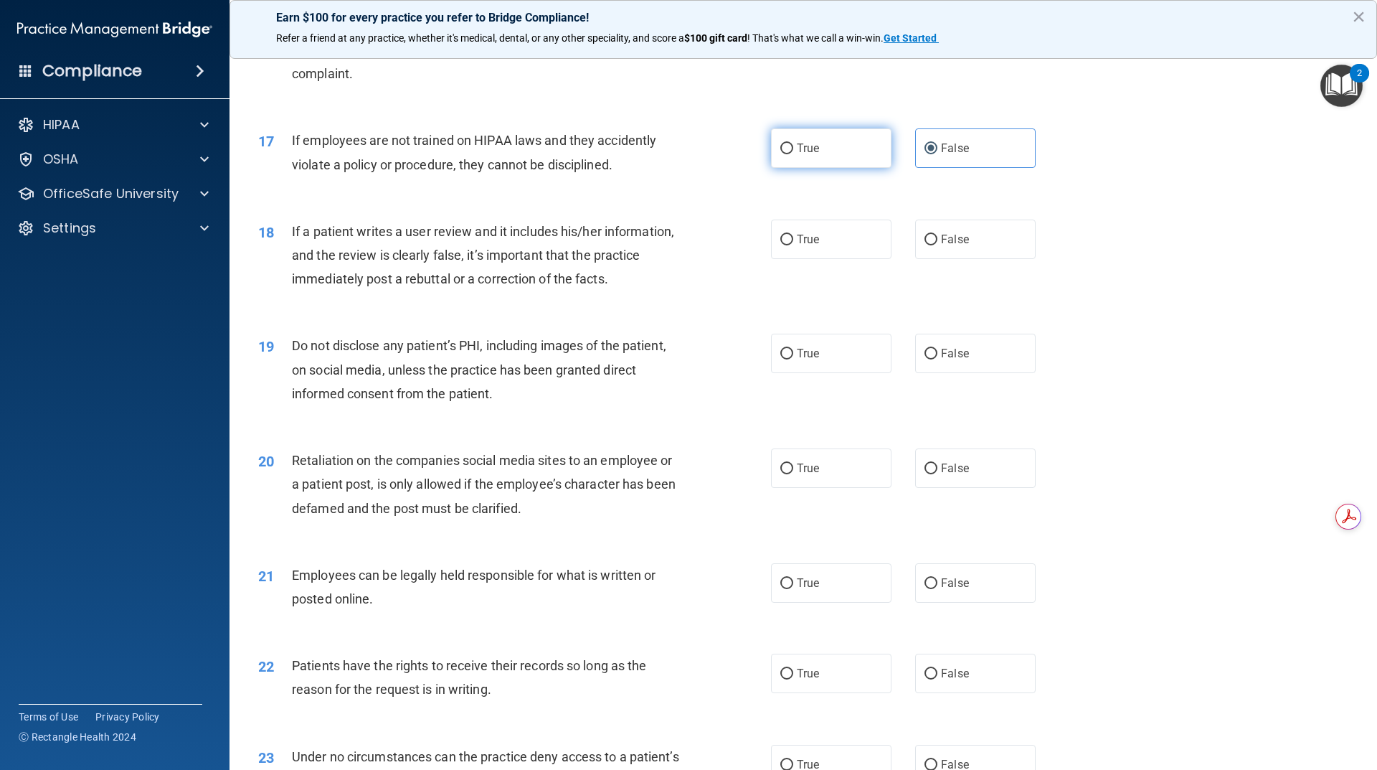
click at [798, 155] on span "True" at bounding box center [808, 148] width 22 height 14
click at [793, 154] on input "True" at bounding box center [786, 148] width 13 height 11
radio input "true"
radio input "false"
click at [948, 246] on span "False" at bounding box center [955, 239] width 28 height 14
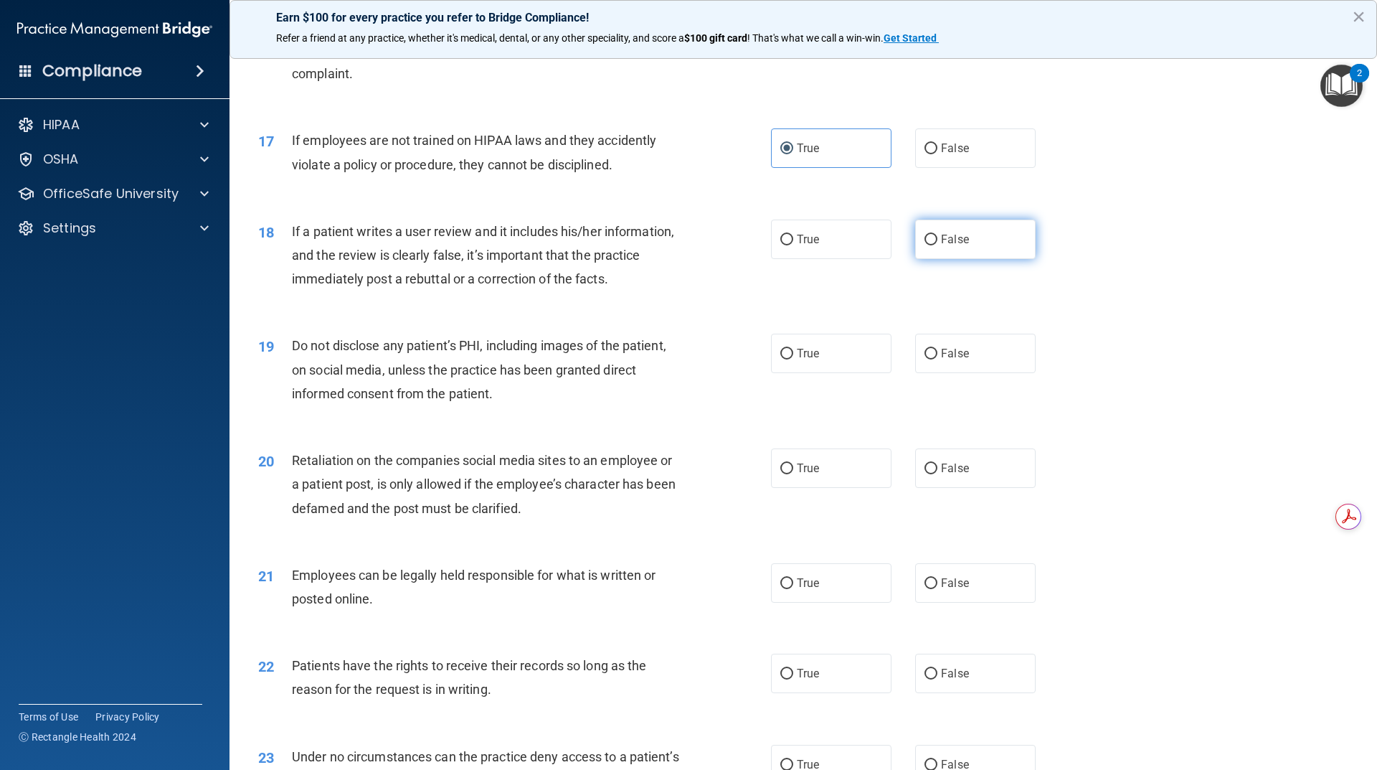
click at [937, 245] on input "False" at bounding box center [930, 240] width 13 height 11
radio input "true"
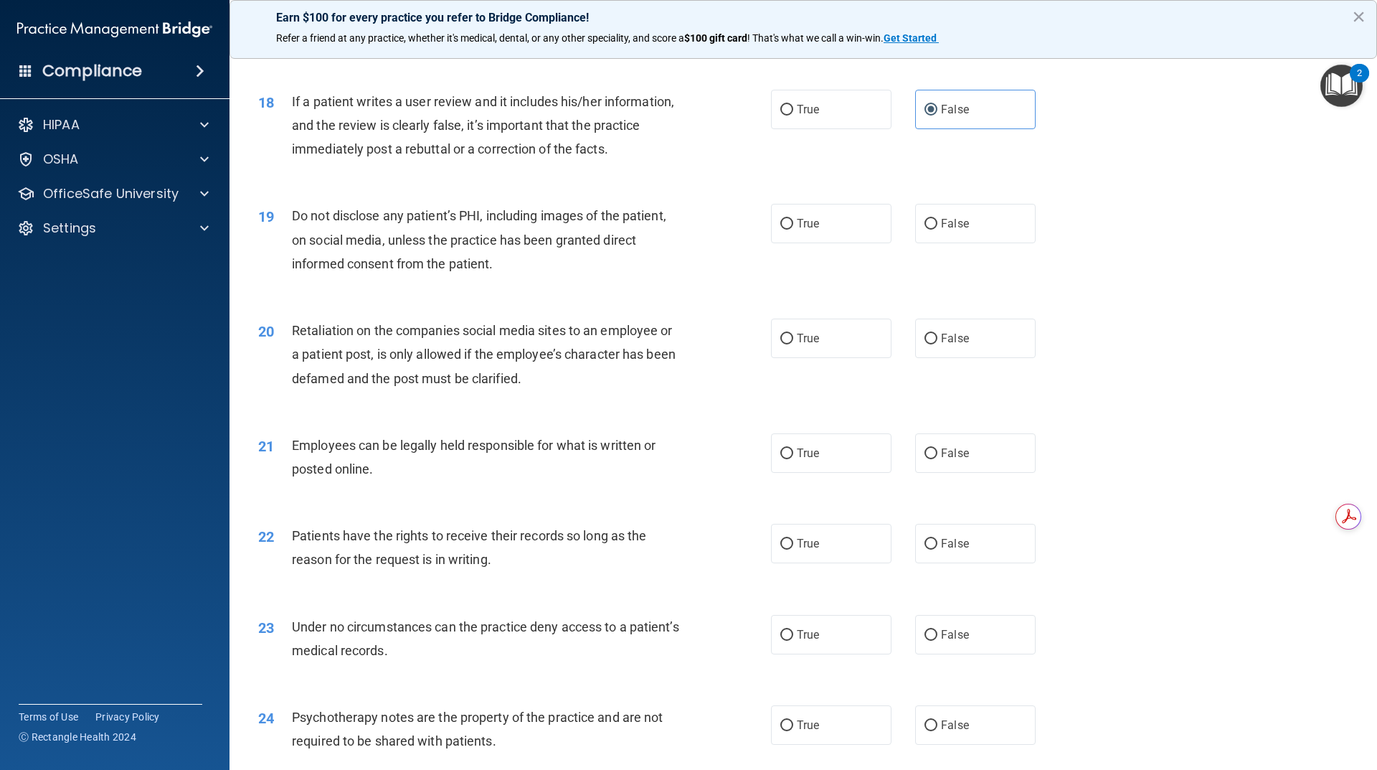
scroll to position [2008, 0]
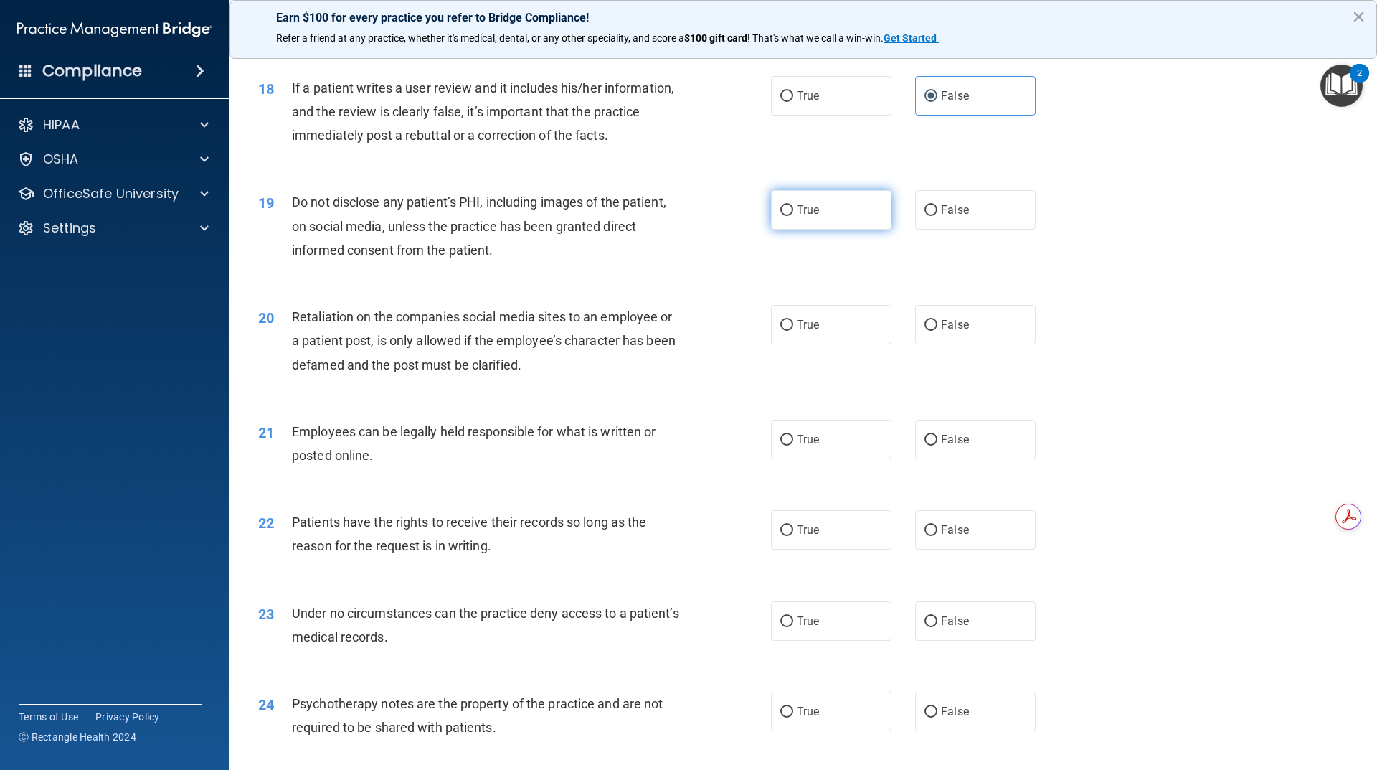
click at [852, 229] on label "True" at bounding box center [831, 209] width 120 height 39
click at [793, 216] on input "True" at bounding box center [786, 210] width 13 height 11
radio input "true"
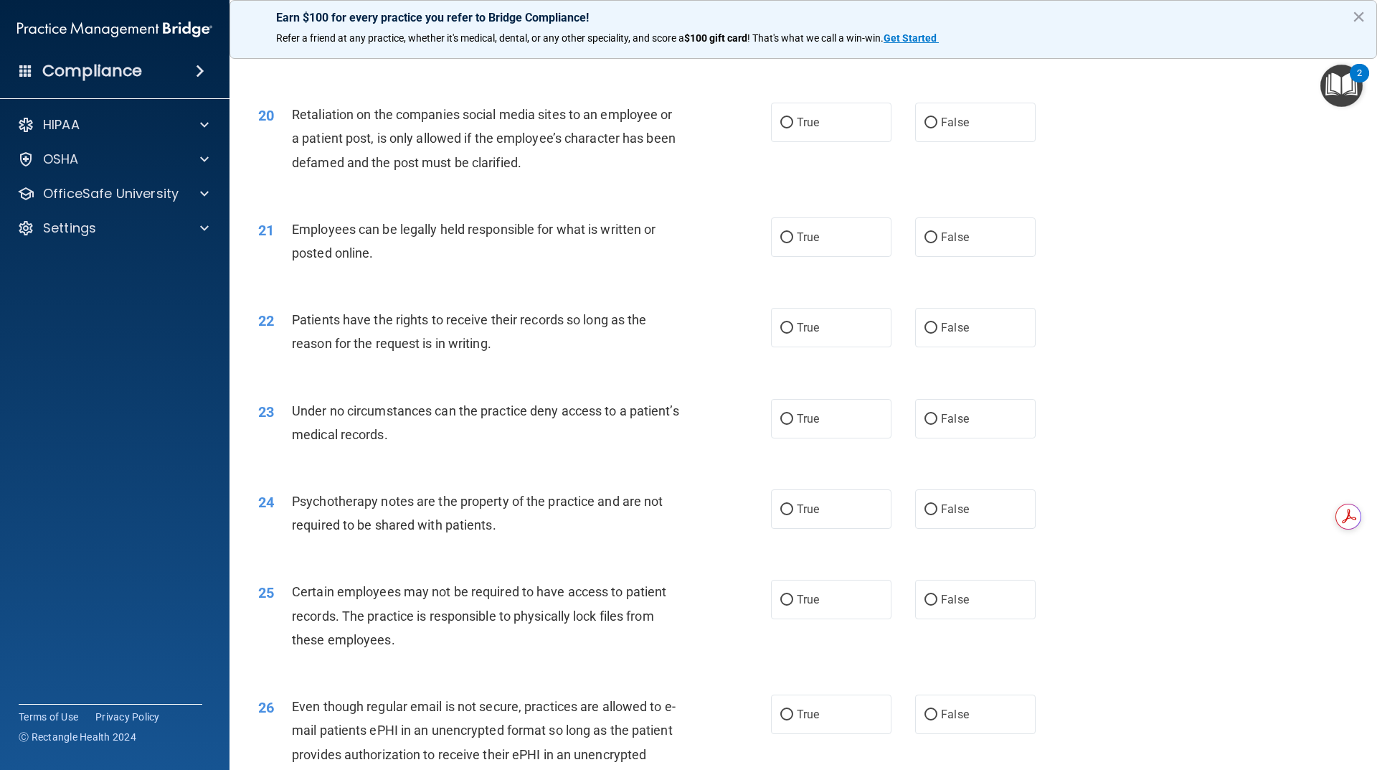
scroll to position [2223, 0]
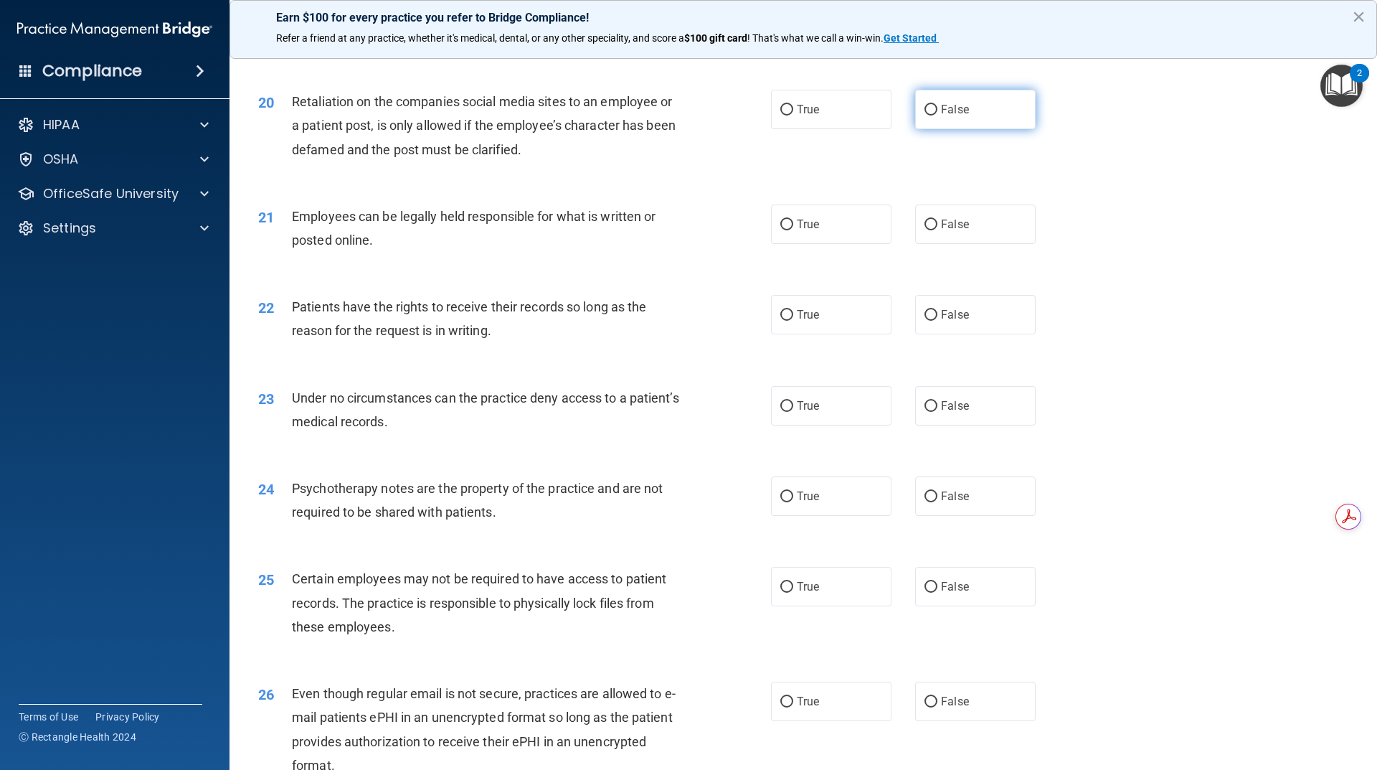
click at [962, 129] on label "False" at bounding box center [975, 109] width 120 height 39
click at [937, 115] on input "False" at bounding box center [930, 110] width 13 height 11
radio input "true"
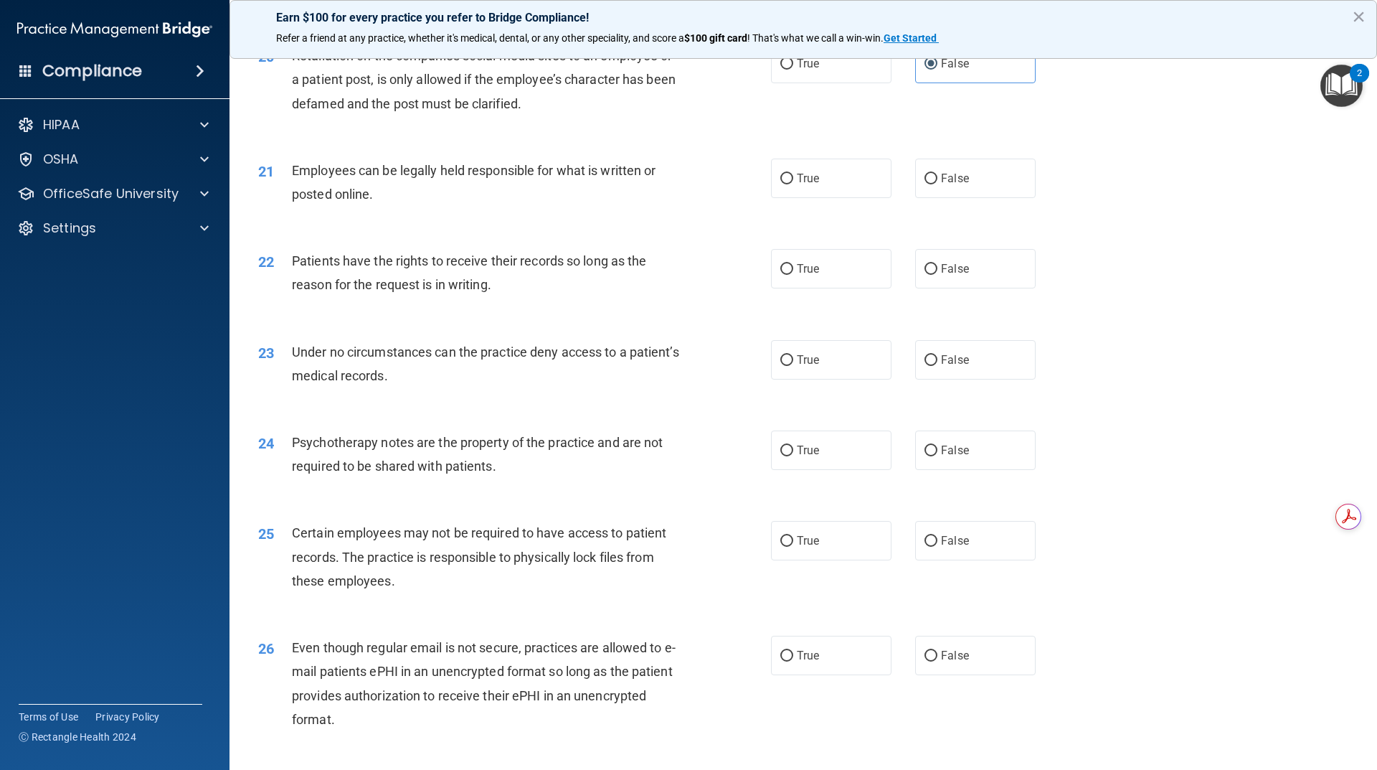
scroll to position [2295, 0]
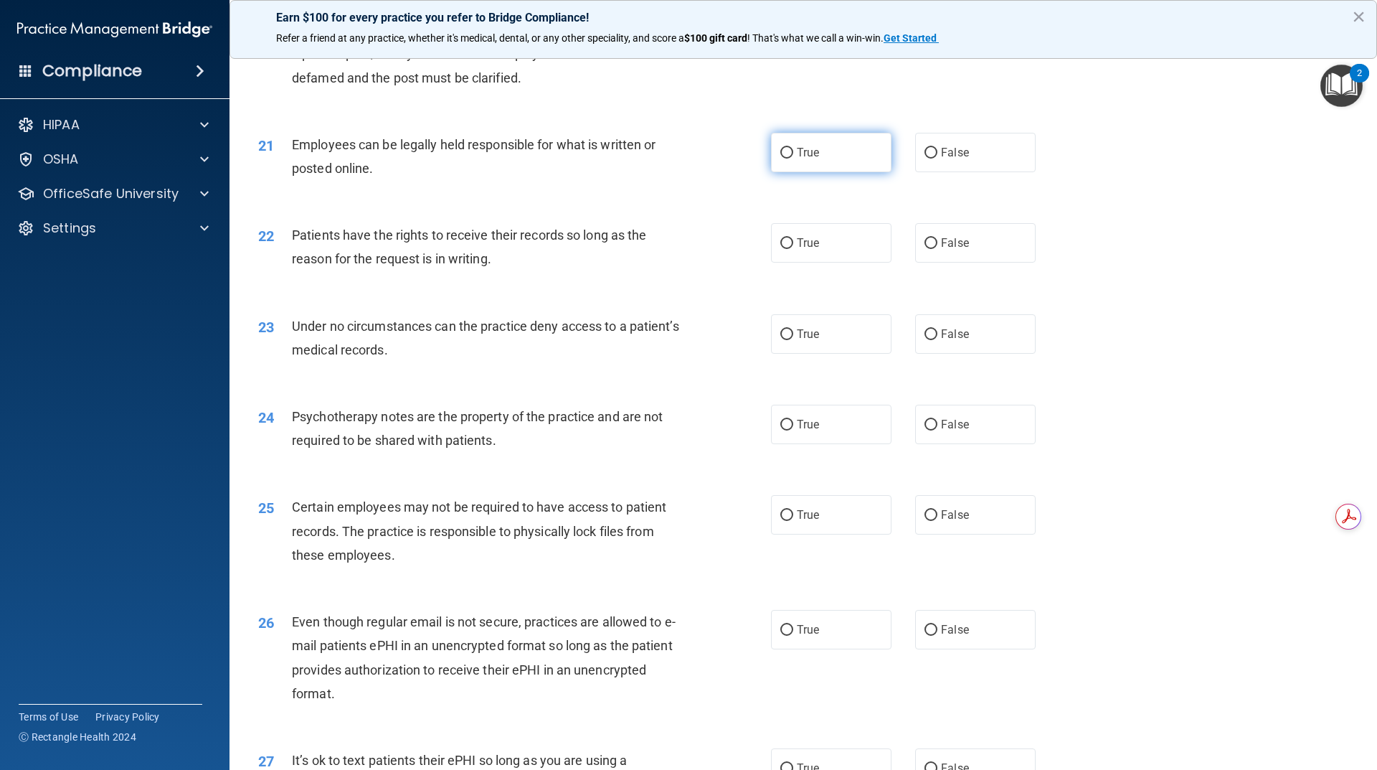
click at [828, 172] on label "True" at bounding box center [831, 152] width 120 height 39
click at [793, 158] on input "True" at bounding box center [786, 153] width 13 height 11
radio input "true"
click at [794, 261] on label "True" at bounding box center [831, 242] width 120 height 39
click at [793, 249] on input "True" at bounding box center [786, 243] width 13 height 11
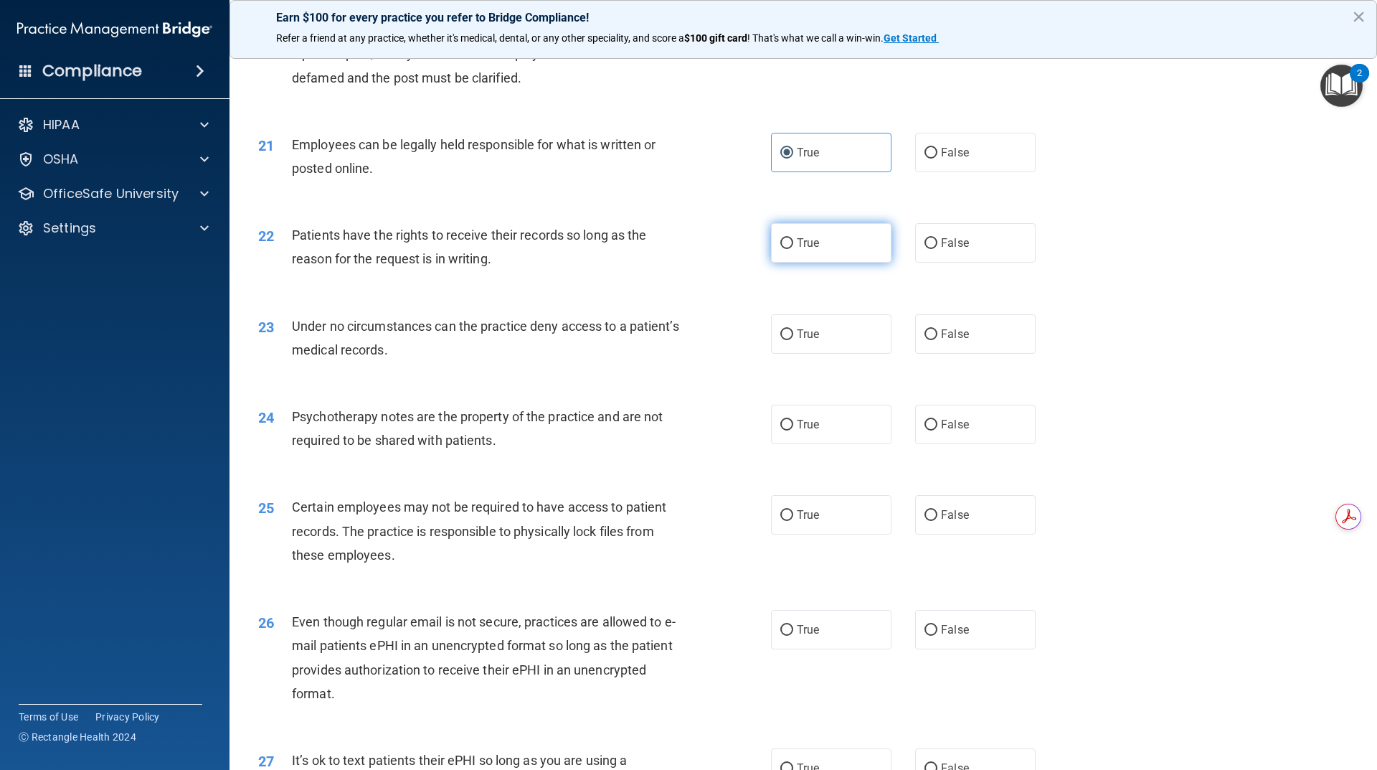
radio input "true"
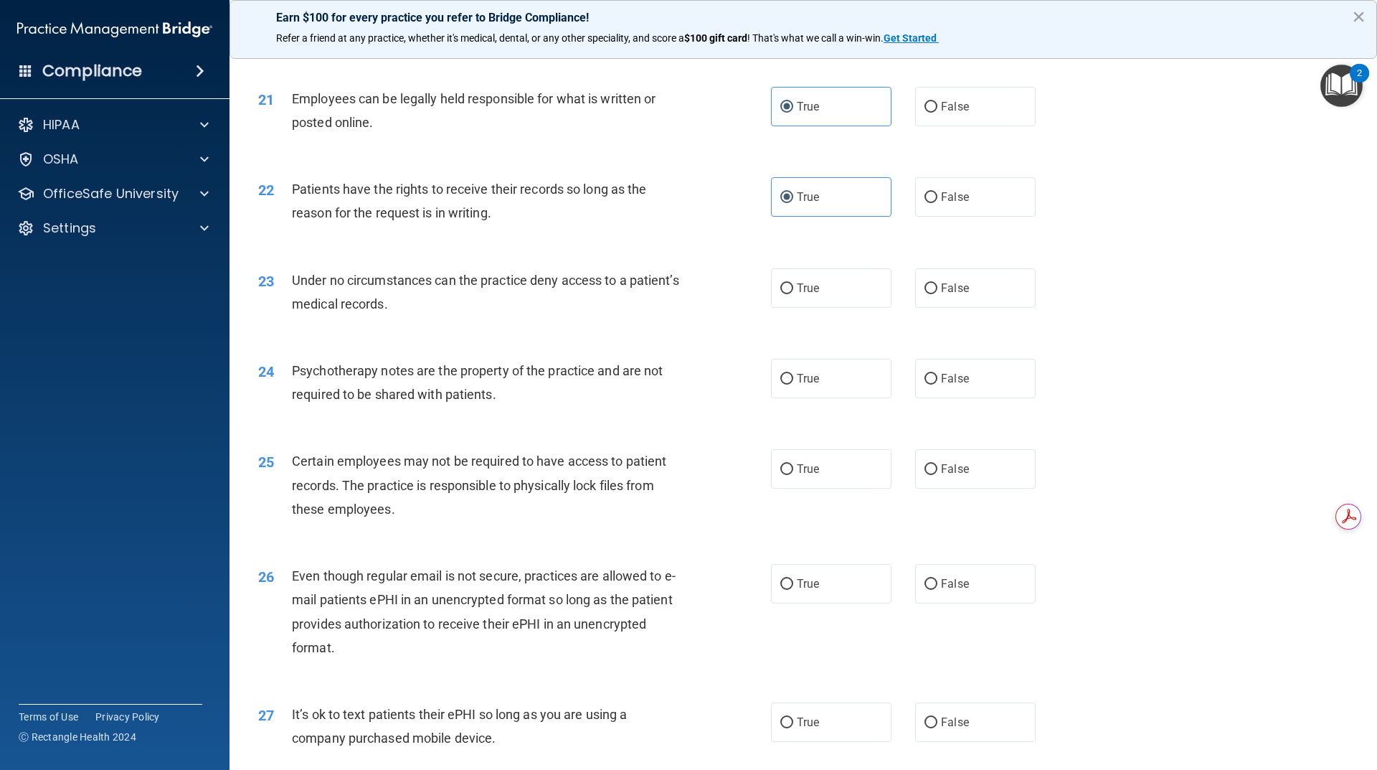
scroll to position [2367, 0]
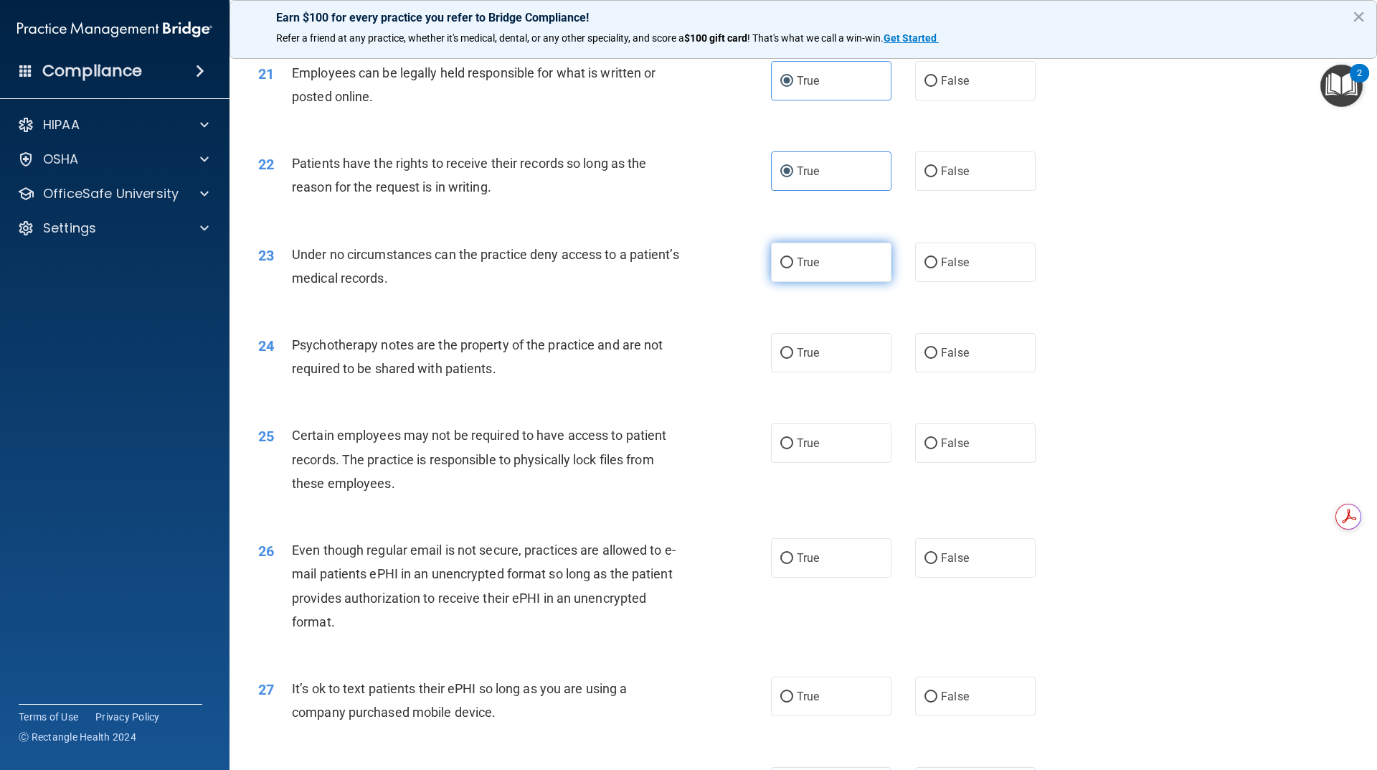
drag, startPoint x: 800, startPoint y: 280, endPoint x: 810, endPoint y: 275, distance: 10.6
click at [805, 269] on span "True" at bounding box center [808, 262] width 22 height 14
click at [793, 268] on input "True" at bounding box center [786, 262] width 13 height 11
radio input "true"
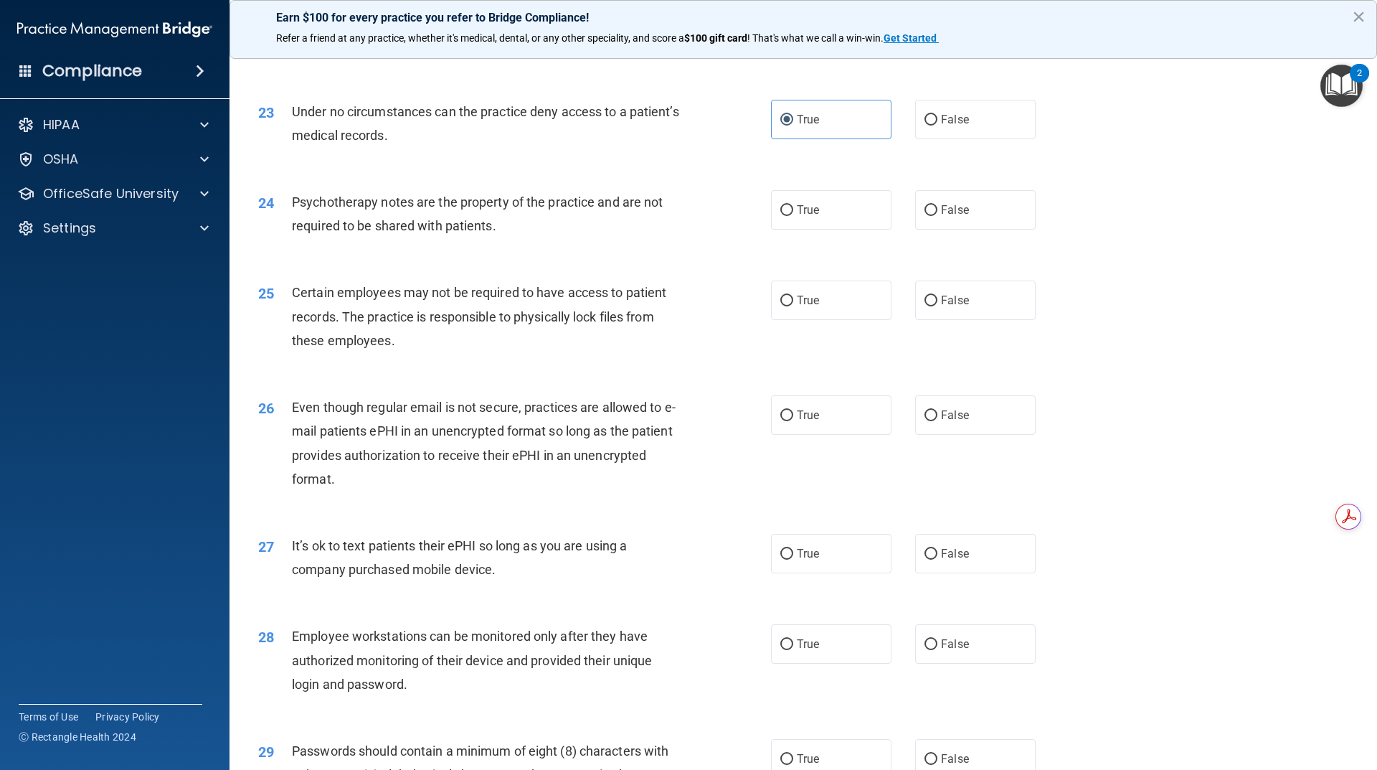
scroll to position [2510, 0]
click at [941, 216] on span "False" at bounding box center [955, 209] width 28 height 14
click at [936, 215] on input "False" at bounding box center [930, 209] width 13 height 11
radio input "true"
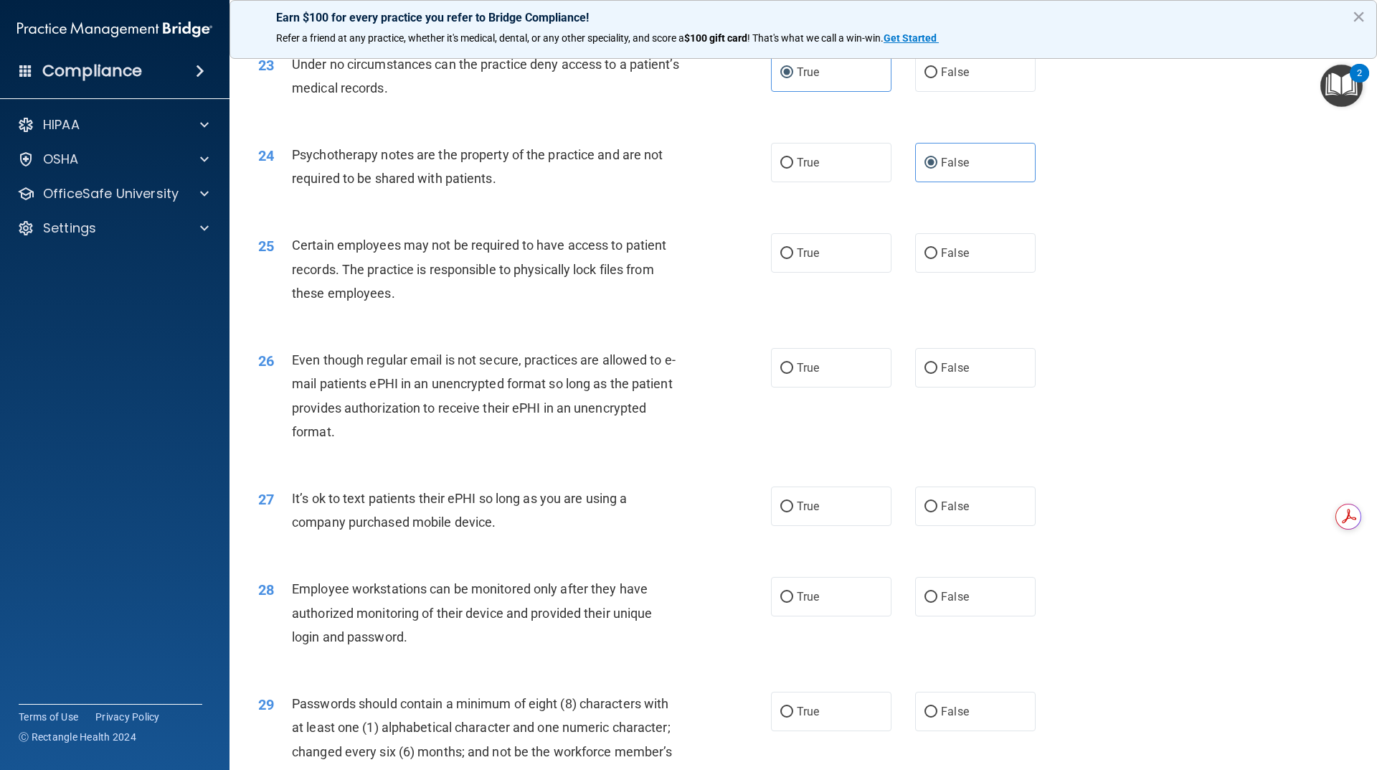
scroll to position [2654, 0]
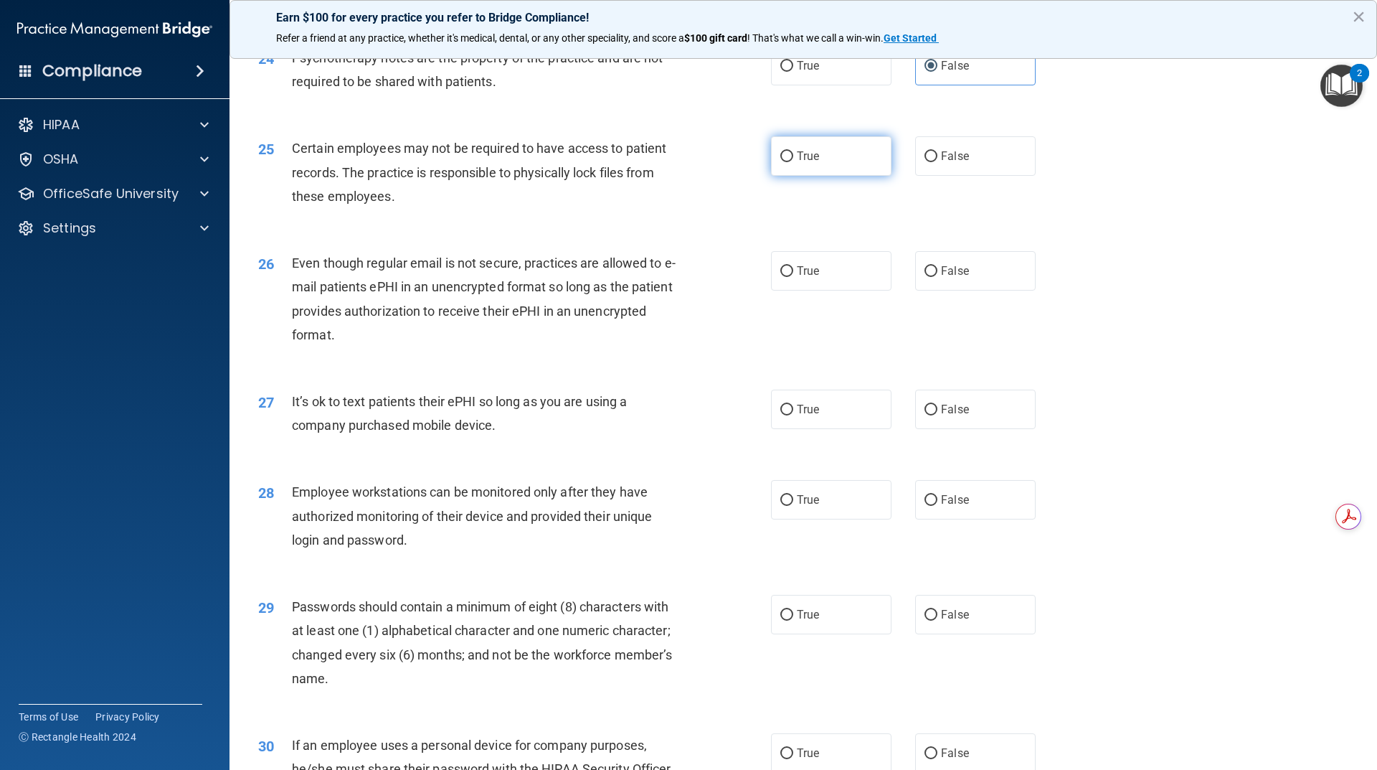
click at [823, 176] on label "True" at bounding box center [831, 155] width 120 height 39
click at [793, 162] on input "True" at bounding box center [786, 156] width 13 height 11
radio input "true"
click at [816, 290] on label "True" at bounding box center [831, 270] width 120 height 39
click at [793, 277] on input "True" at bounding box center [786, 271] width 13 height 11
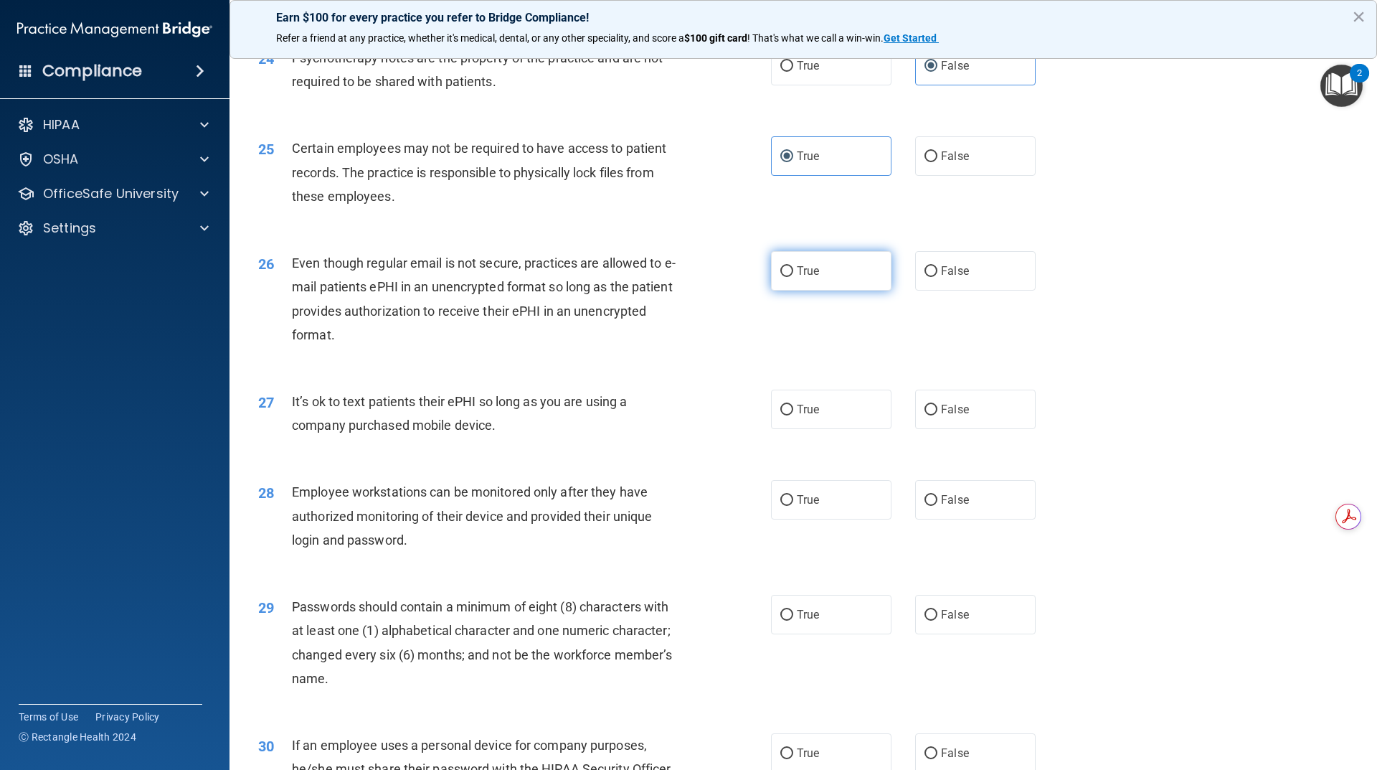
radio input "true"
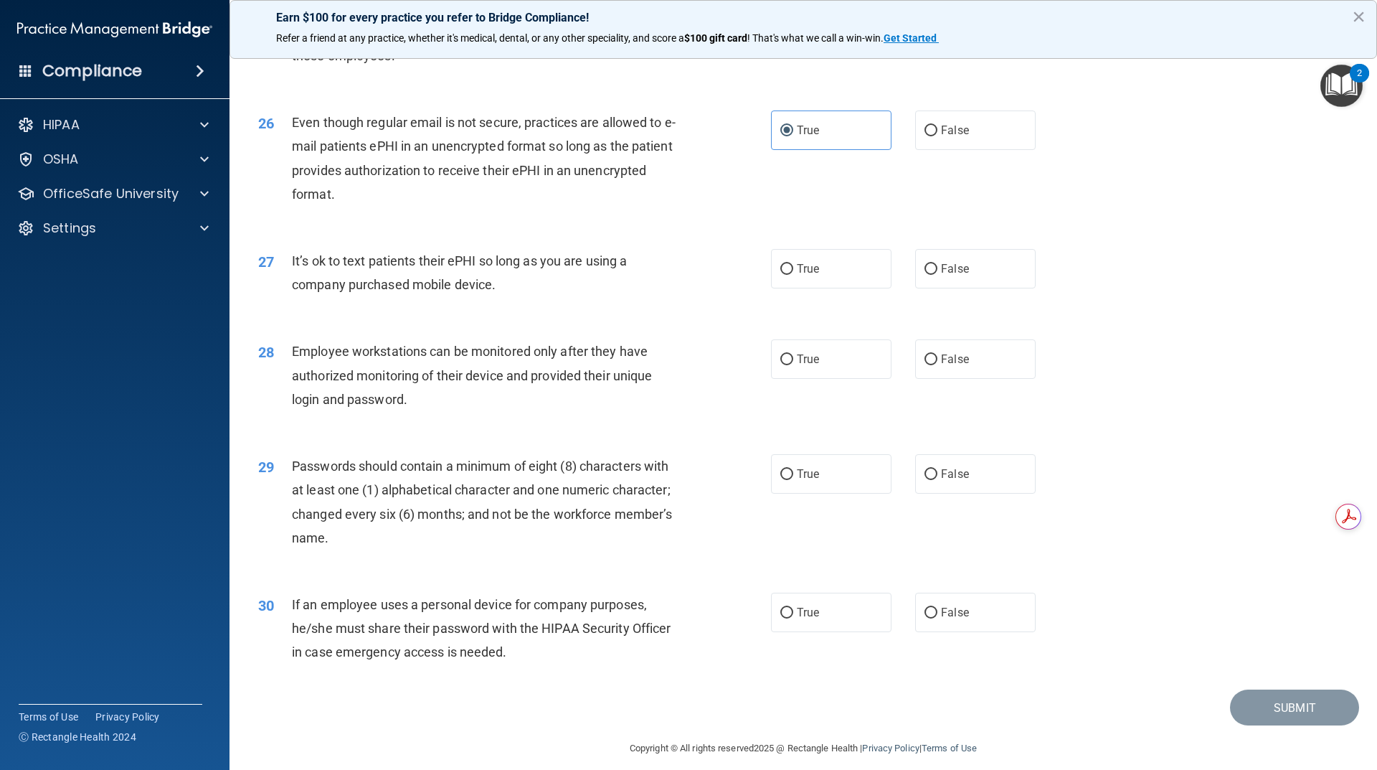
scroll to position [2797, 0]
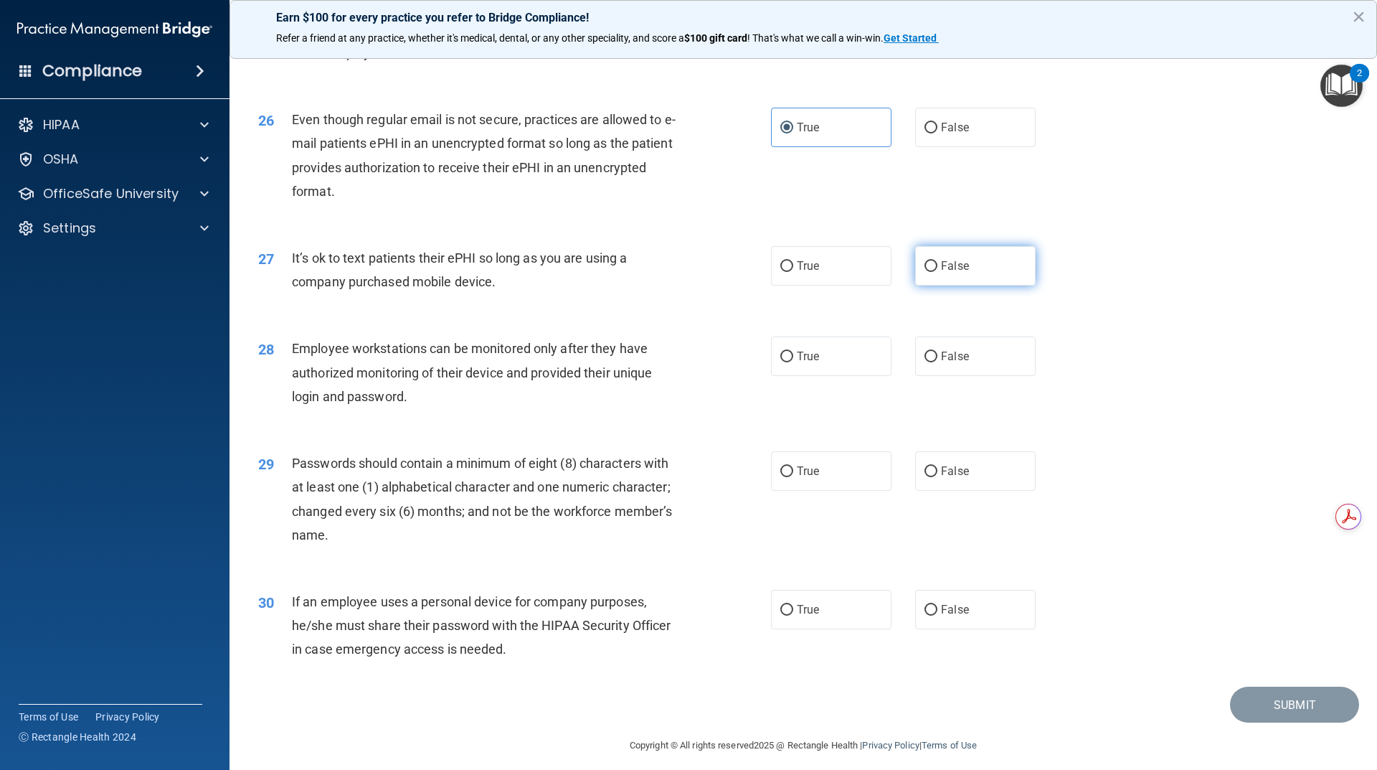
drag, startPoint x: 936, startPoint y: 290, endPoint x: 927, endPoint y: 286, distance: 10.3
click at [927, 285] on label "False" at bounding box center [975, 265] width 120 height 39
click at [934, 285] on label "False" at bounding box center [975, 265] width 120 height 39
click at [934, 272] on input "False" at bounding box center [930, 266] width 13 height 11
radio input "true"
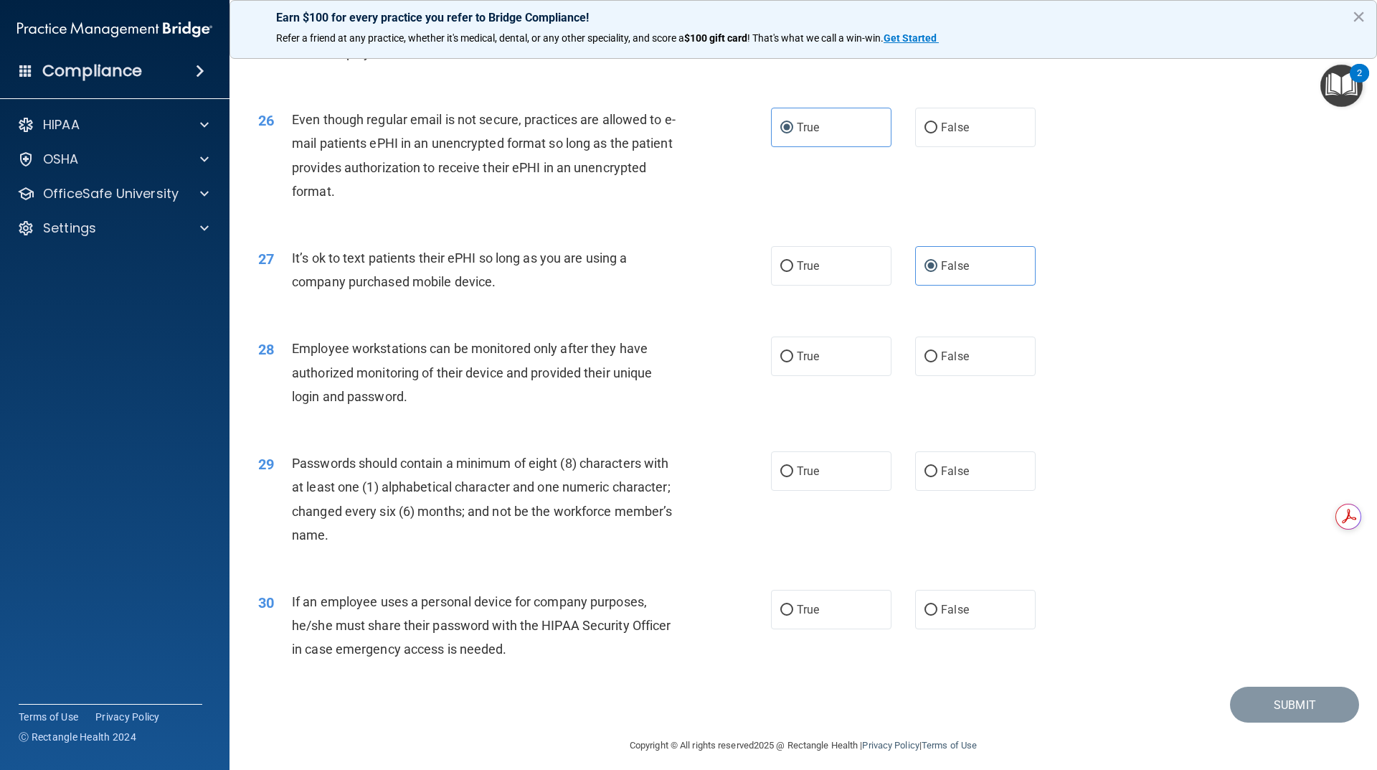
scroll to position [2831, 0]
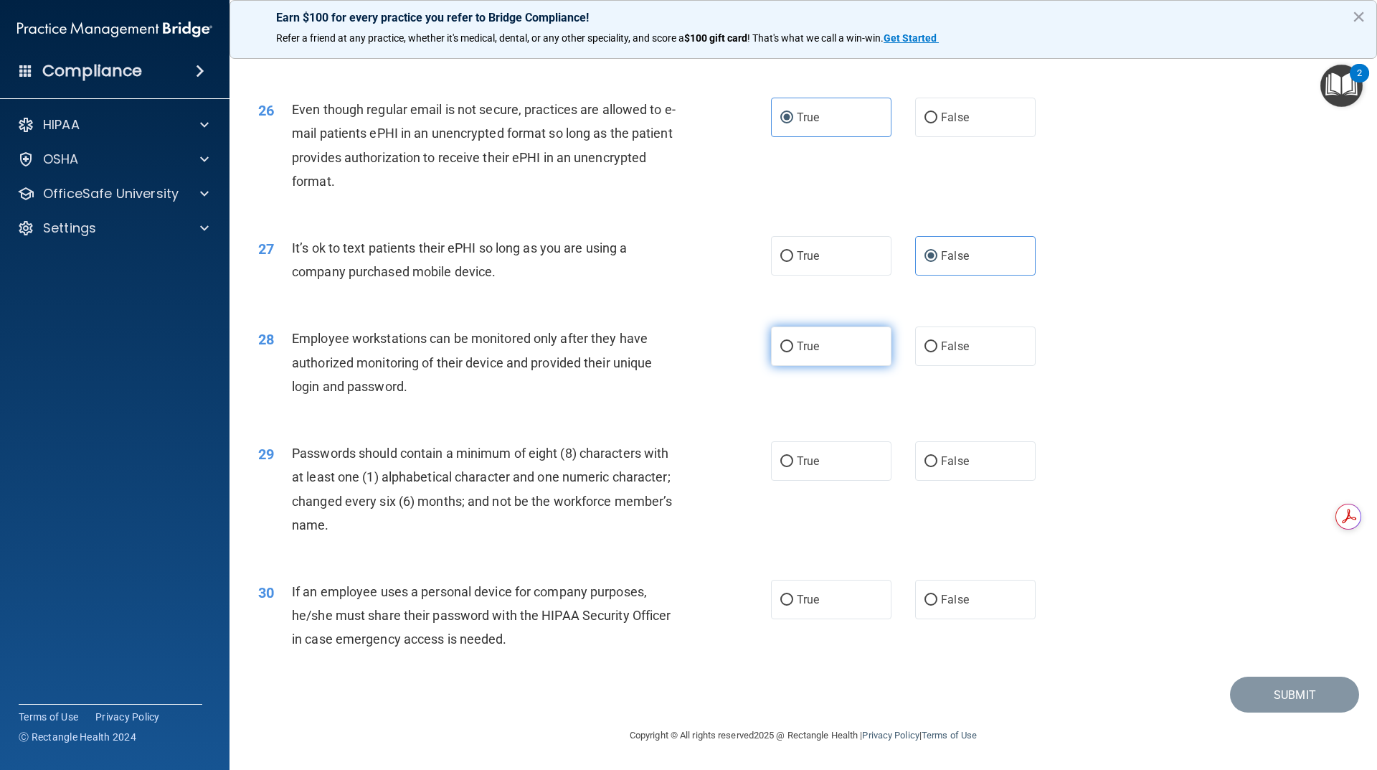
click at [797, 351] on span "True" at bounding box center [808, 346] width 22 height 14
click at [793, 351] on input "True" at bounding box center [786, 346] width 13 height 11
radio input "true"
click at [805, 471] on label "True" at bounding box center [831, 460] width 120 height 39
click at [797, 467] on span "True" at bounding box center [808, 461] width 22 height 14
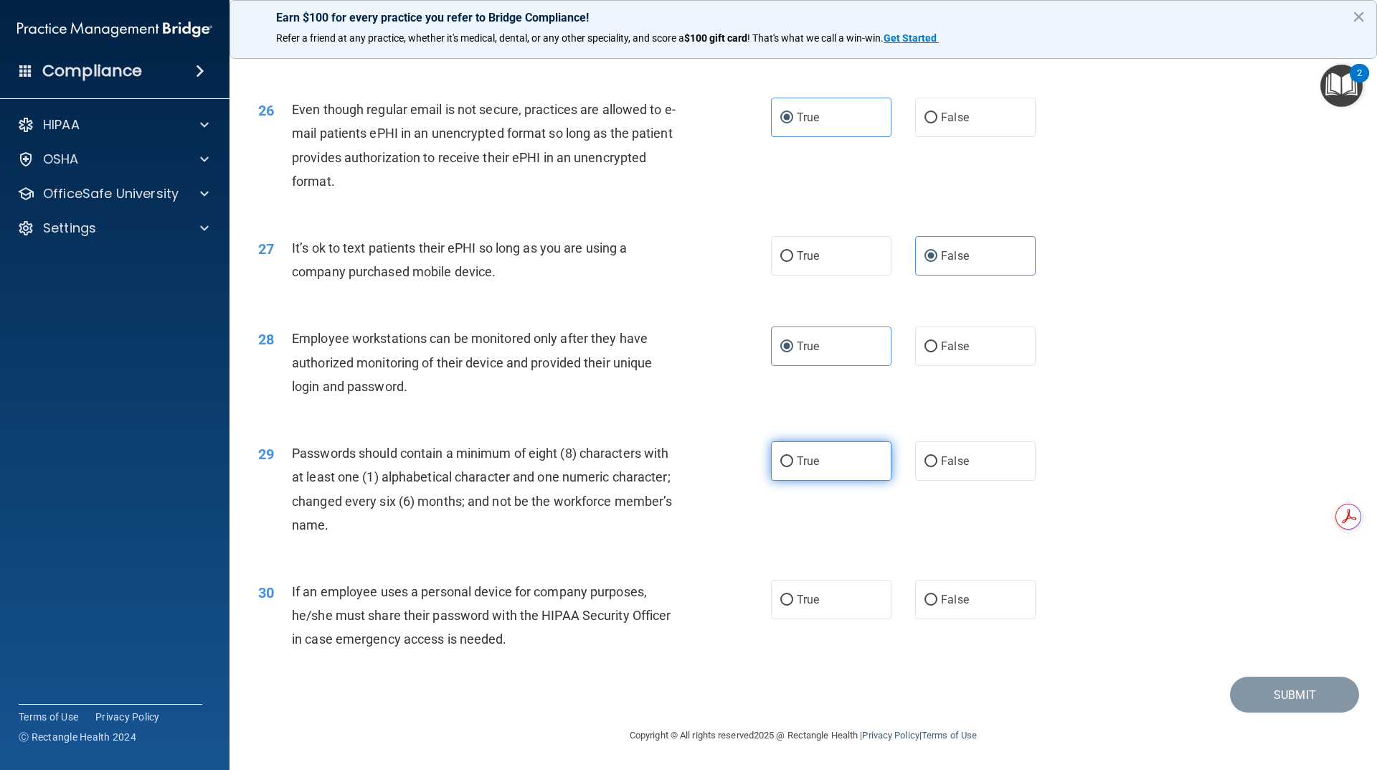
click at [793, 467] on input "True" at bounding box center [786, 461] width 13 height 11
radio input "true"
click at [942, 594] on span "False" at bounding box center [955, 599] width 28 height 14
click at [943, 594] on span "False" at bounding box center [955, 599] width 28 height 14
click at [937, 595] on input "False" at bounding box center [930, 600] width 13 height 11
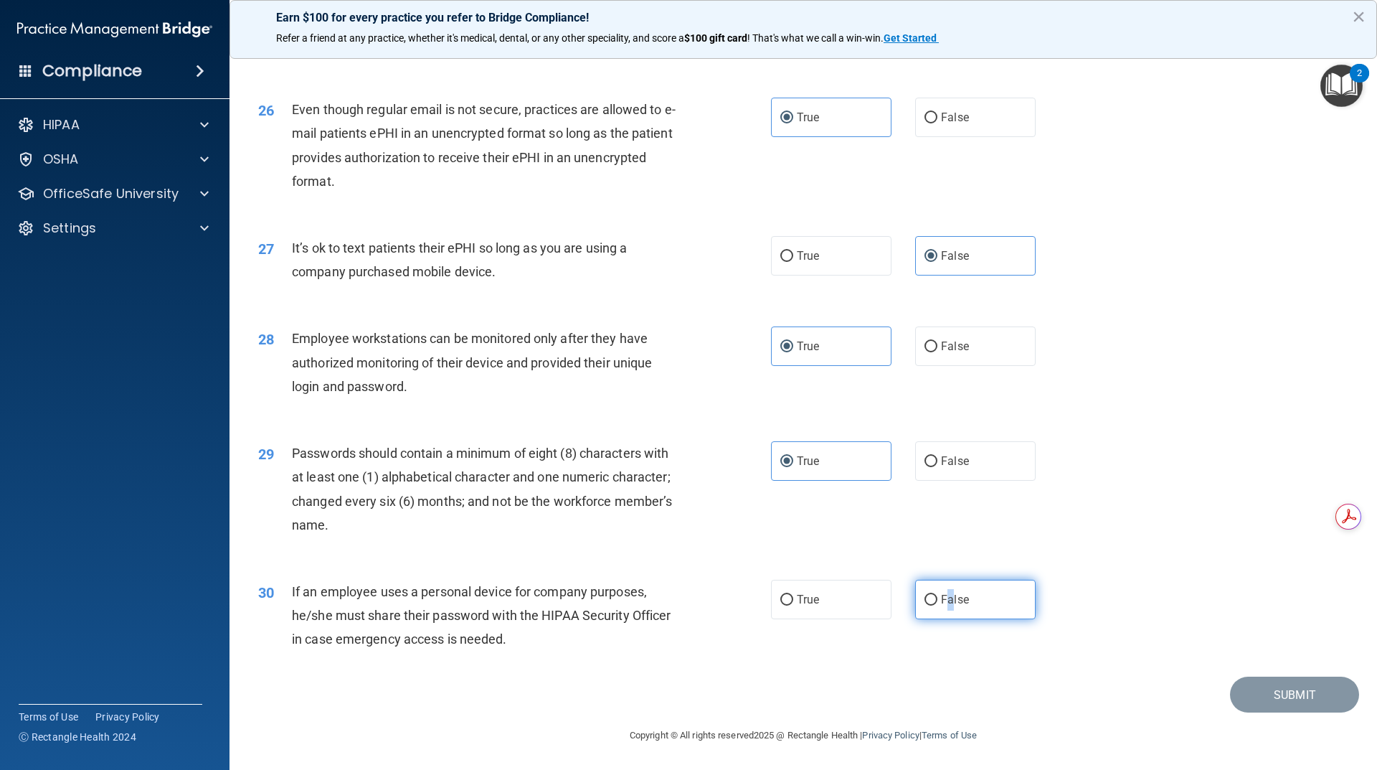
radio input "true"
click at [1302, 697] on button "Submit" at bounding box center [1294, 694] width 129 height 37
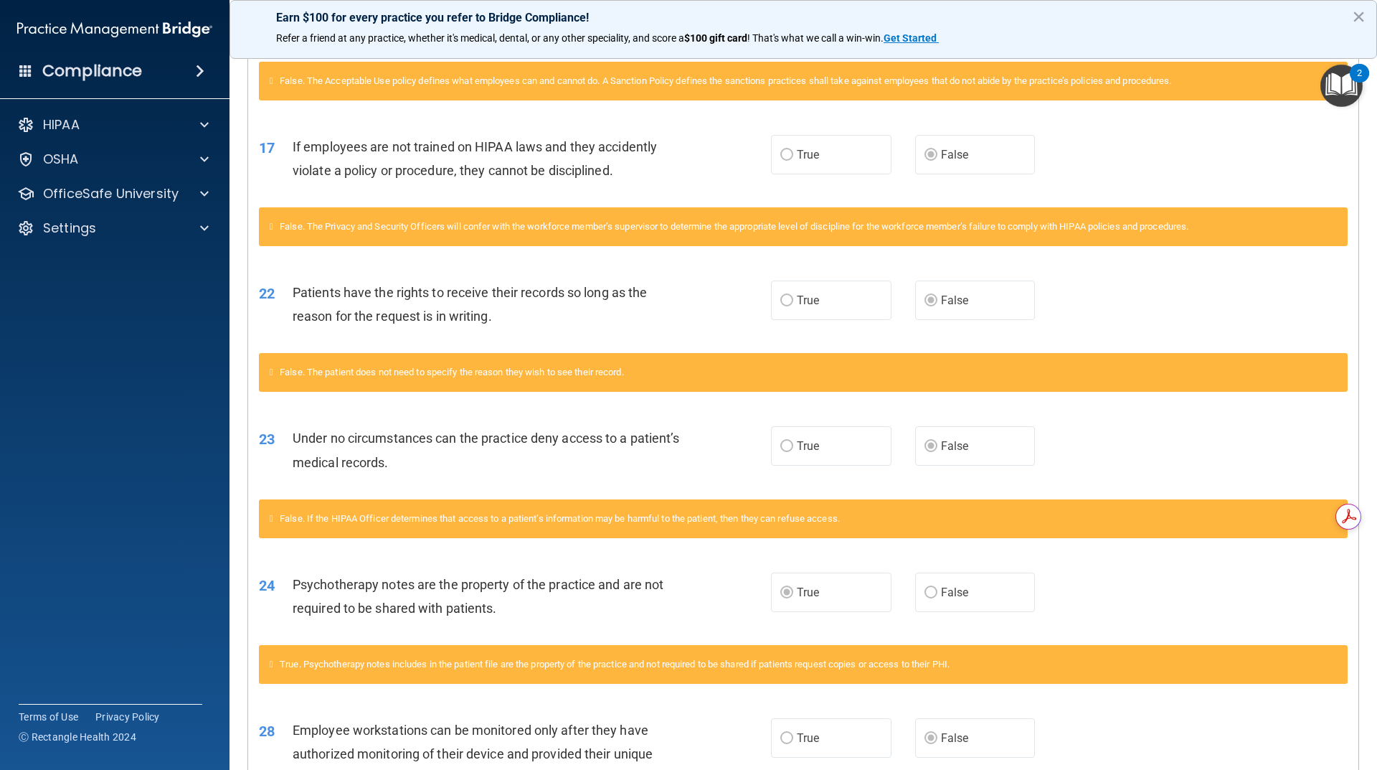
scroll to position [1291, 0]
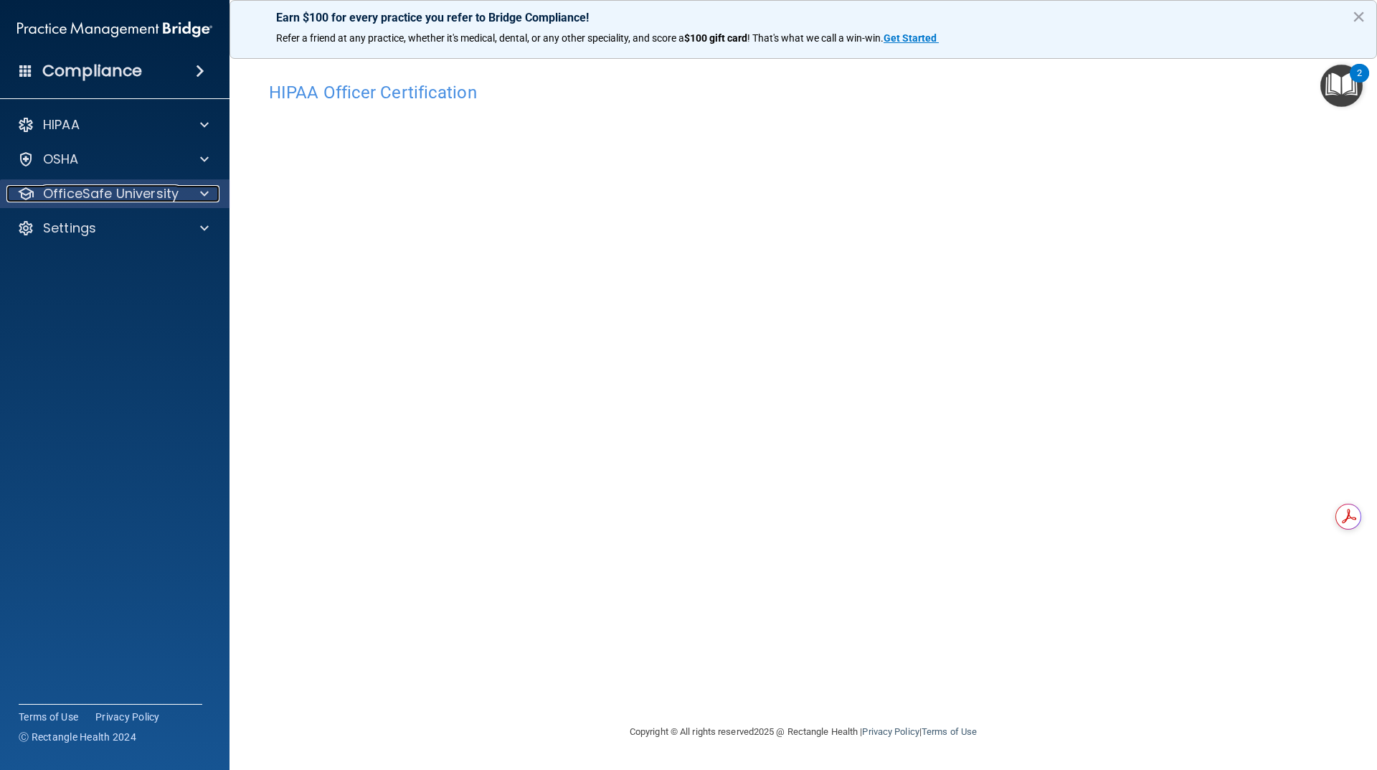
click at [75, 189] on p "OfficeSafe University" at bounding box center [111, 193] width 136 height 17
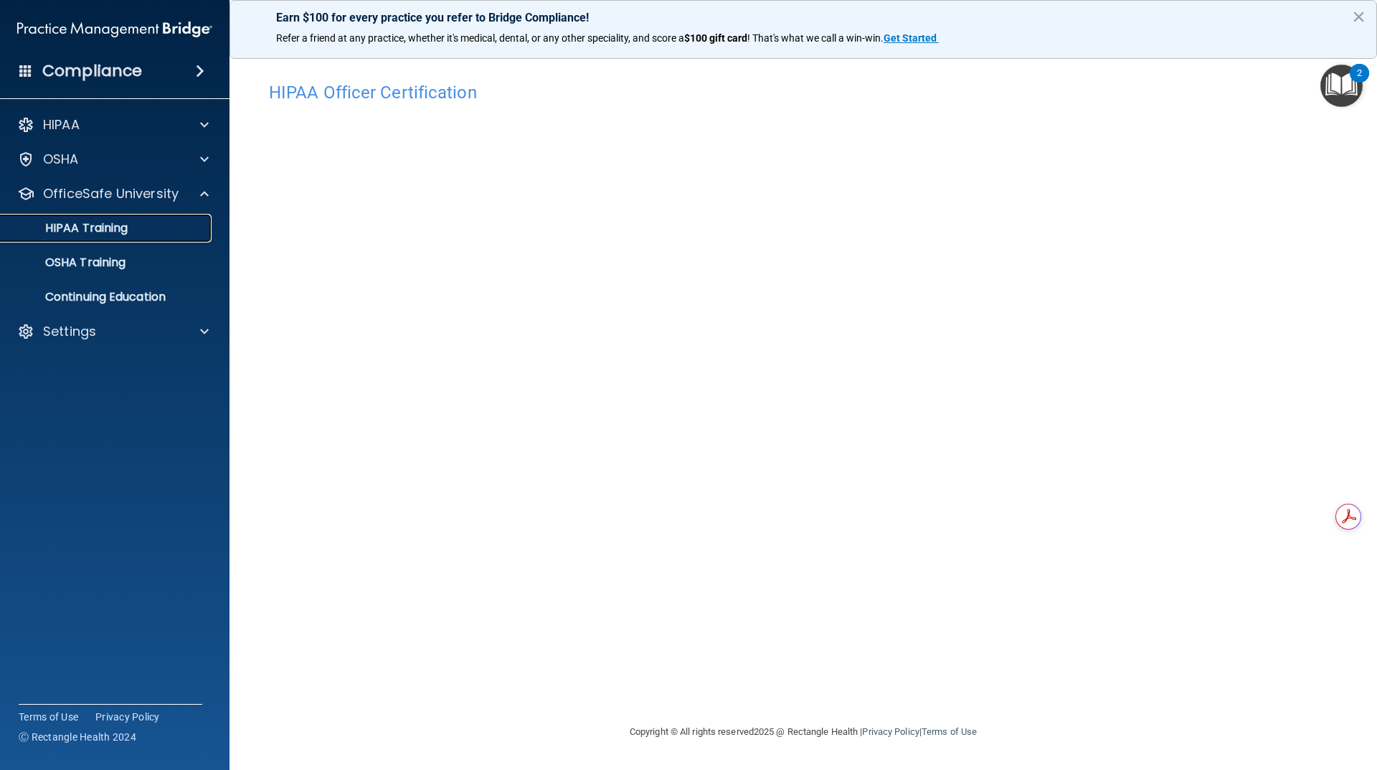
click at [77, 224] on p "HIPAA Training" at bounding box center [68, 228] width 118 height 14
